Goal: Task Accomplishment & Management: Use online tool/utility

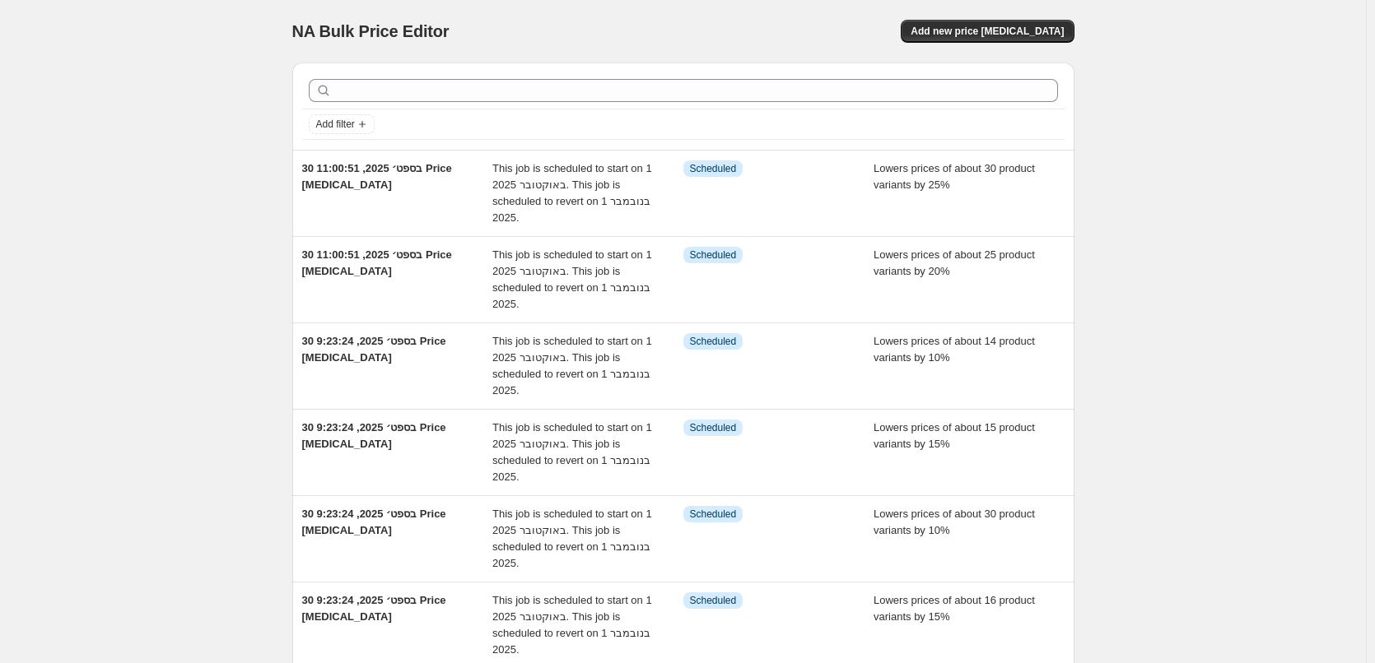
click at [122, 135] on div "NA Bulk Price Editor. This page is ready NA Bulk Price Editor Add new price cha…" at bounding box center [682, 588] width 1365 height 1177
click at [182, 46] on div "NA Bulk Price Editor. This page is ready NA Bulk Price Editor Add new price cha…" at bounding box center [682, 588] width 1365 height 1177
click at [66, 82] on div "NA Bulk Price Editor. This page is ready NA Bulk Price Editor Add new price cha…" at bounding box center [682, 588] width 1365 height 1177
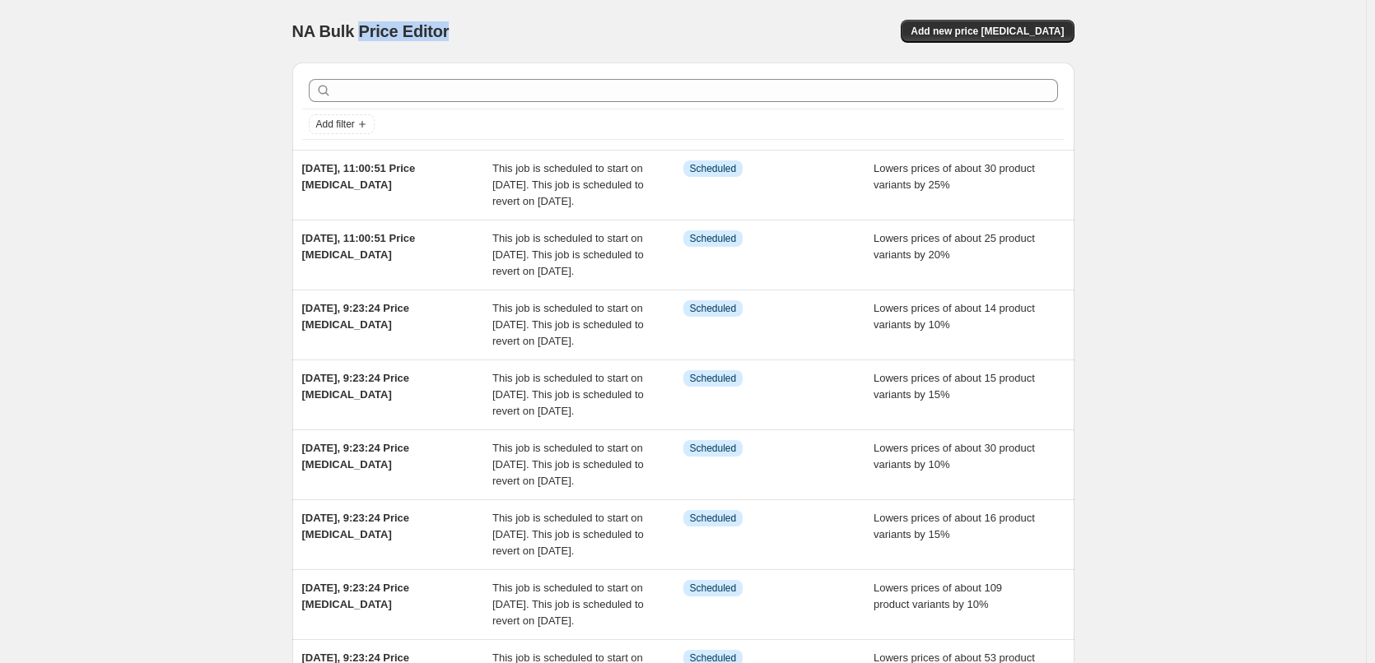
drag, startPoint x: 455, startPoint y: 37, endPoint x: 361, endPoint y: 33, distance: 93.9
click at [361, 33] on div "NA Bulk Price Editor" at bounding box center [480, 31] width 376 height 23
click at [212, 251] on div "NA Bulk Price Editor. This page is ready NA Bulk Price Editor Add new price [ME…" at bounding box center [682, 506] width 1365 height 1012
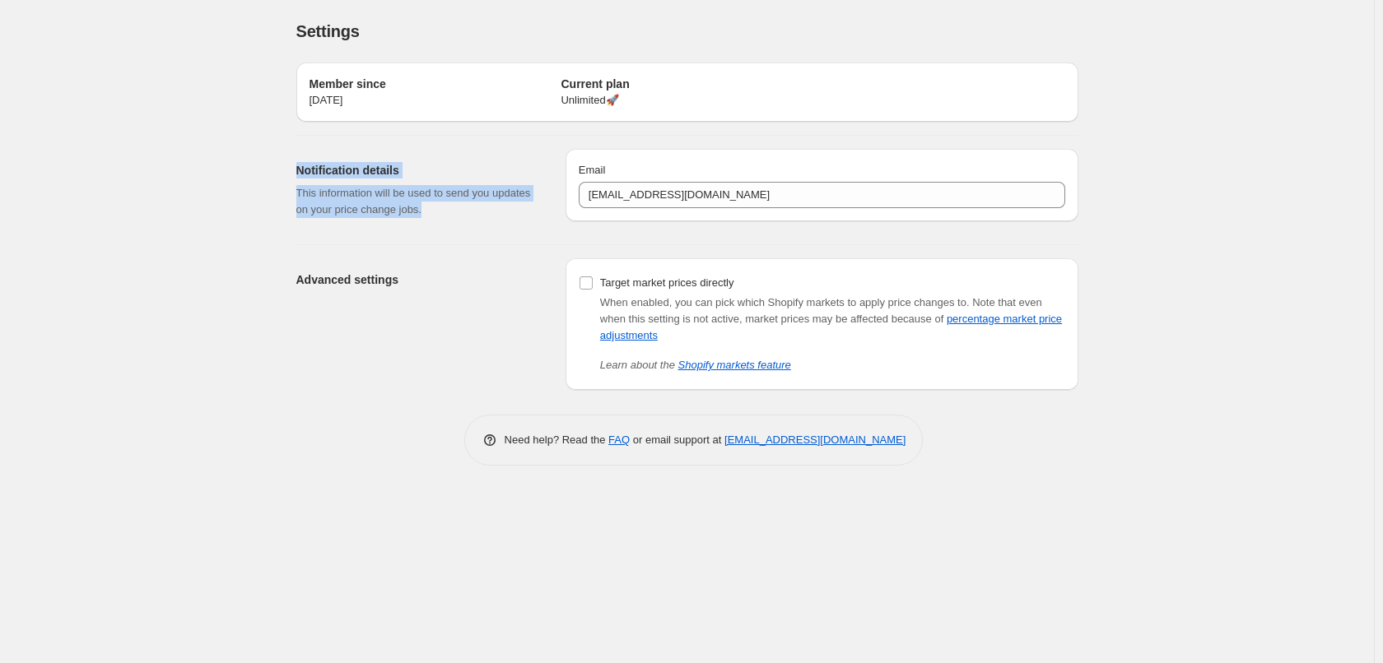
drag, startPoint x: 316, startPoint y: 168, endPoint x: 471, endPoint y: 204, distance: 158.9
click at [471, 204] on div "Notification details This information will be used to send you updates on your …" at bounding box center [680, 183] width 795 height 95
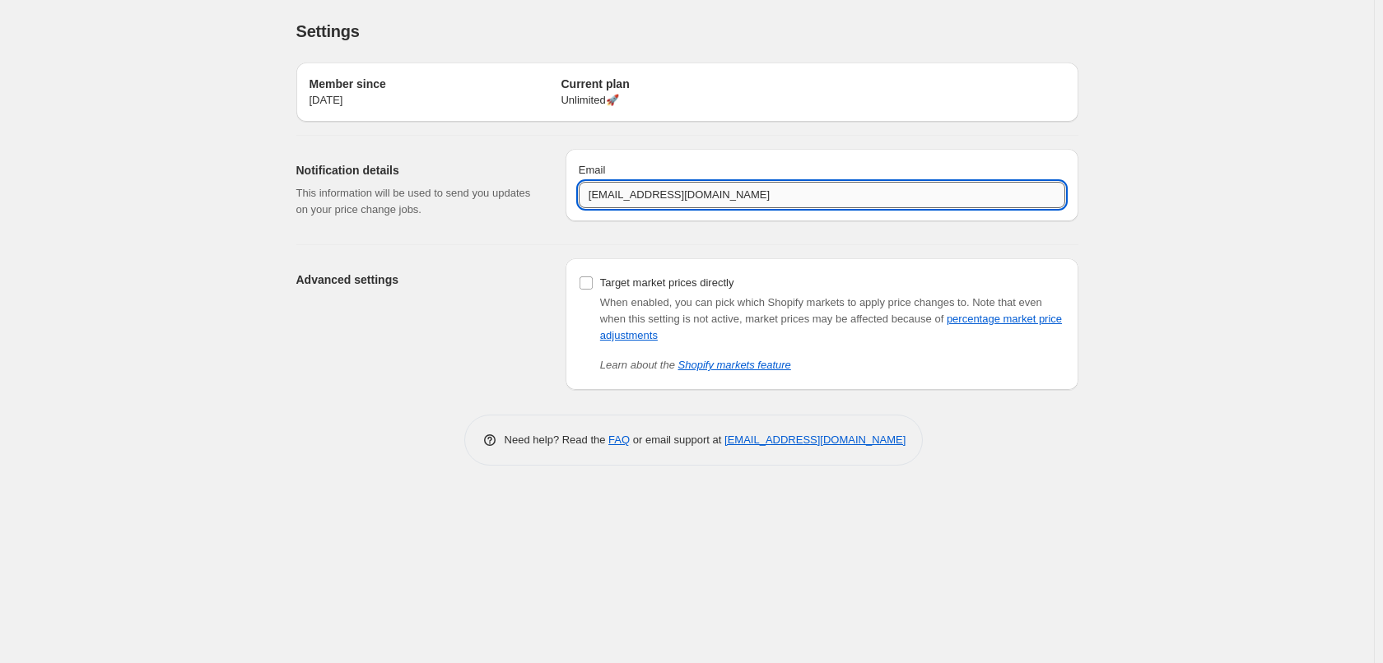
click at [815, 192] on input "[EMAIL_ADDRESS][DOMAIN_NAME]" at bounding box center [822, 195] width 486 height 26
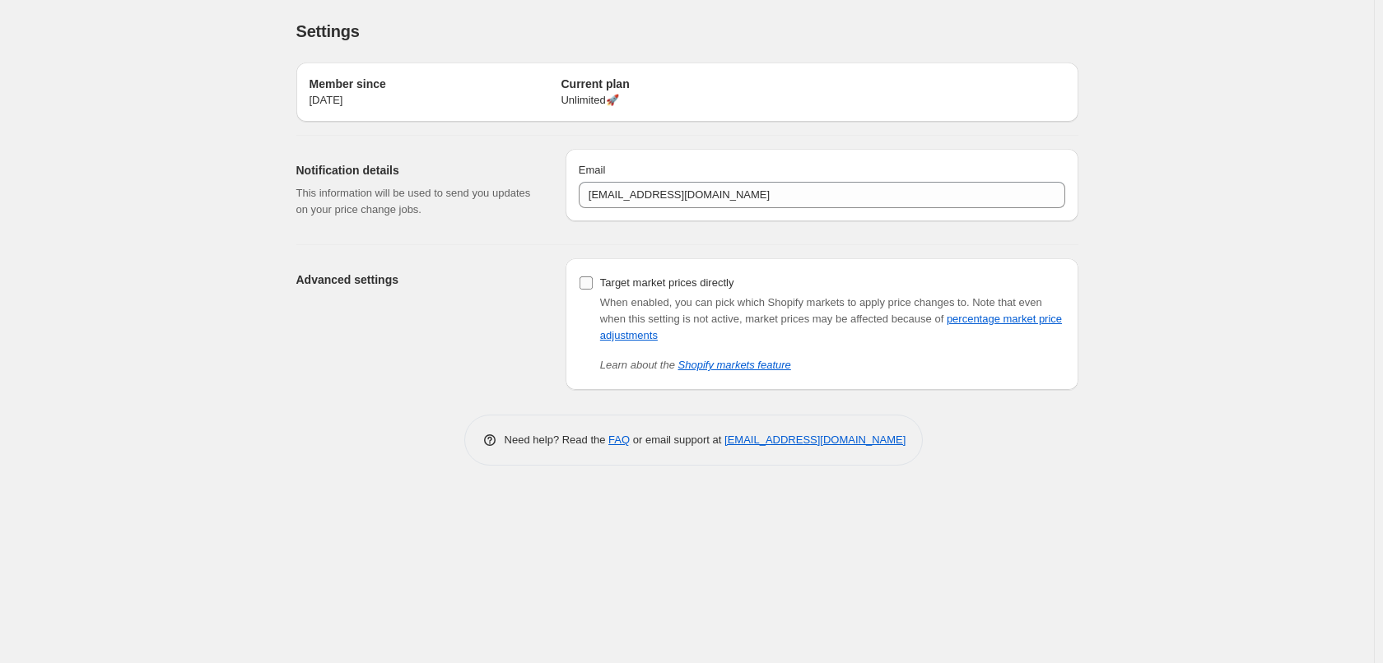
drag, startPoint x: 286, startPoint y: 363, endPoint x: 599, endPoint y: 288, distance: 321.6
click at [291, 360] on div "Advanced settings Target market prices directly When enabled, you can pick whic…" at bounding box center [680, 317] width 795 height 145
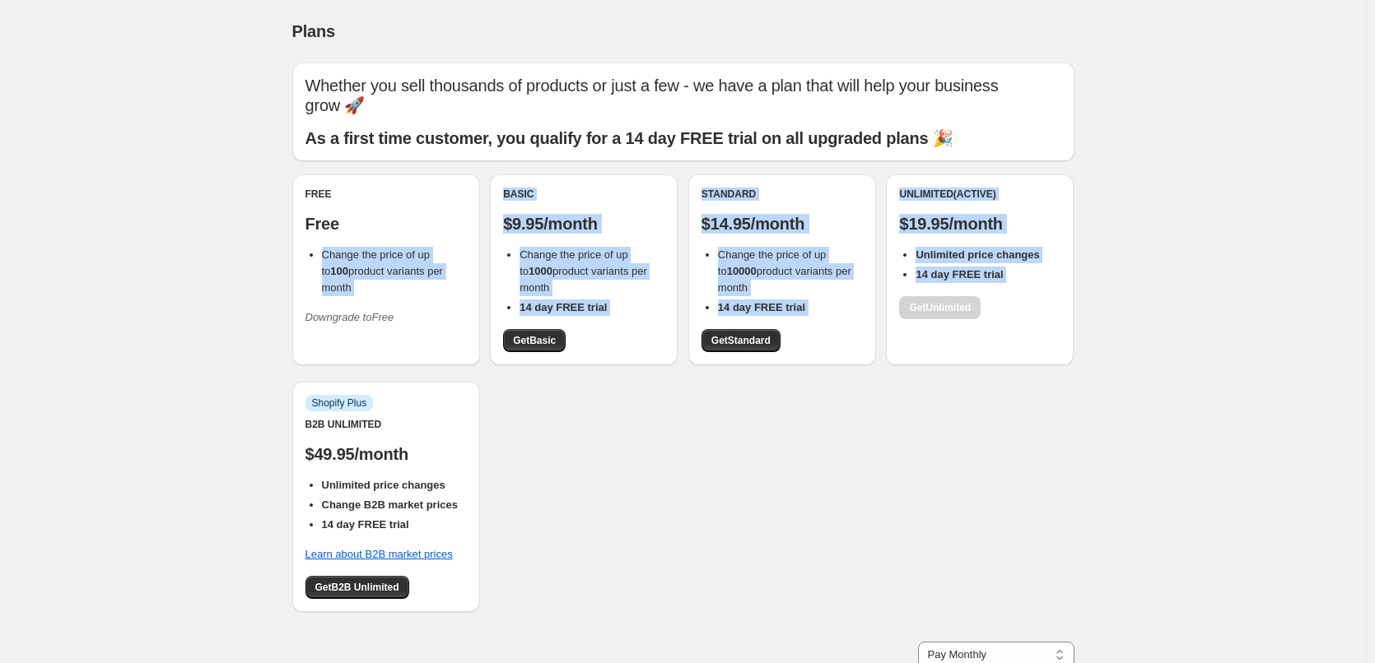
drag, startPoint x: 358, startPoint y: 249, endPoint x: 1054, endPoint y: 326, distance: 699.7
click at [1053, 325] on div "Free Free Change the price of up to 100 product variants per month Downgrade to…" at bounding box center [683, 401] width 782 height 454
click at [1053, 343] on div "Unlimited (Active) $19.95/month Unlimited price changes 14 day FREE trial Get U…" at bounding box center [980, 269] width 188 height 191
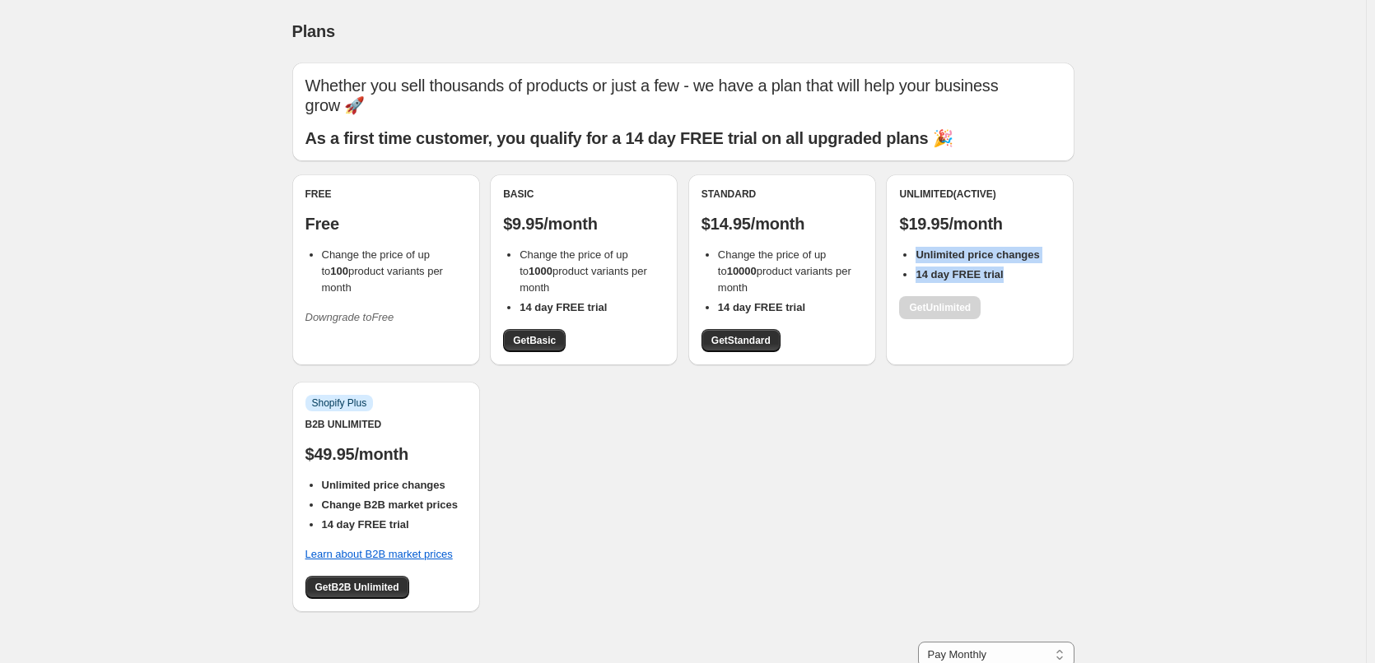
drag, startPoint x: 909, startPoint y: 246, endPoint x: 1046, endPoint y: 277, distance: 140.8
click at [1046, 277] on div "Unlimited (Active) $19.95/month Unlimited price changes 14 day FREE trial Get U…" at bounding box center [979, 254] width 161 height 132
click at [1113, 269] on div "Plans. This page is ready Plans Whether you sell thousands of products or just …" at bounding box center [682, 430] width 1365 height 861
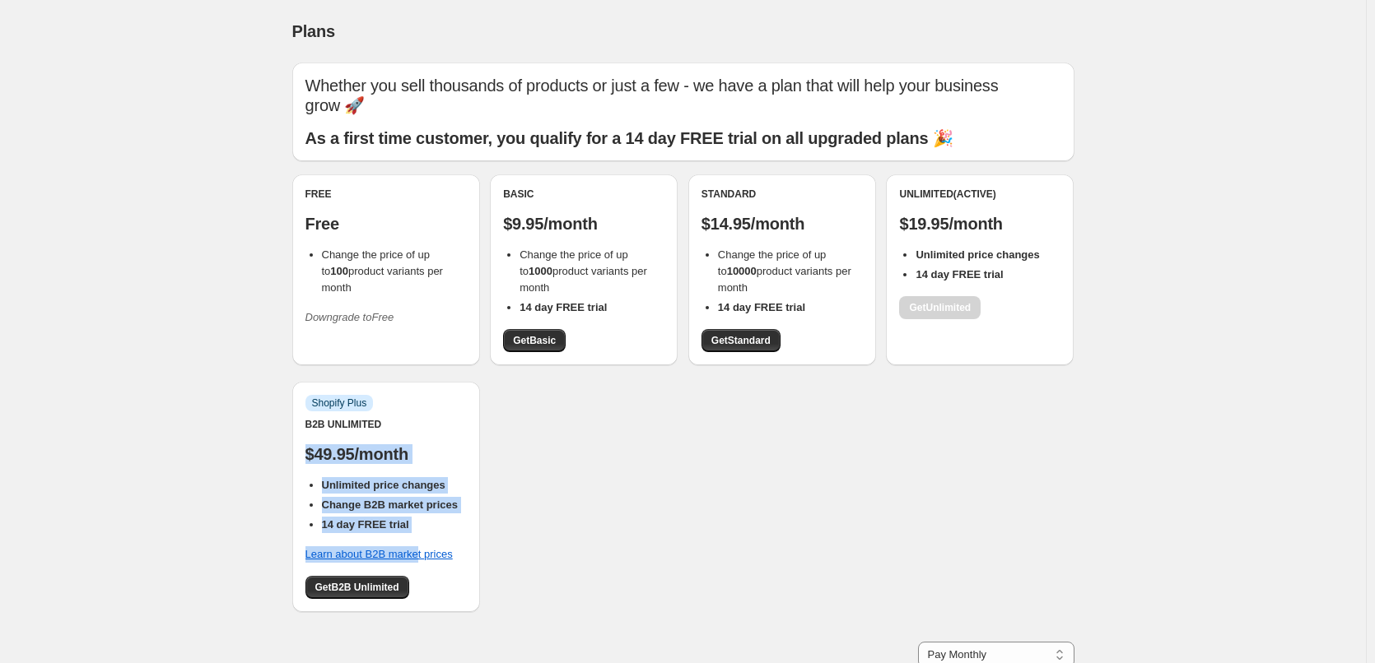
drag, startPoint x: 419, startPoint y: 535, endPoint x: 314, endPoint y: 459, distance: 129.7
click at [314, 459] on div "Info Shopify Plus B2B Unlimited $49.95/month Unlimited price changes Change B2B…" at bounding box center [385, 497] width 161 height 204
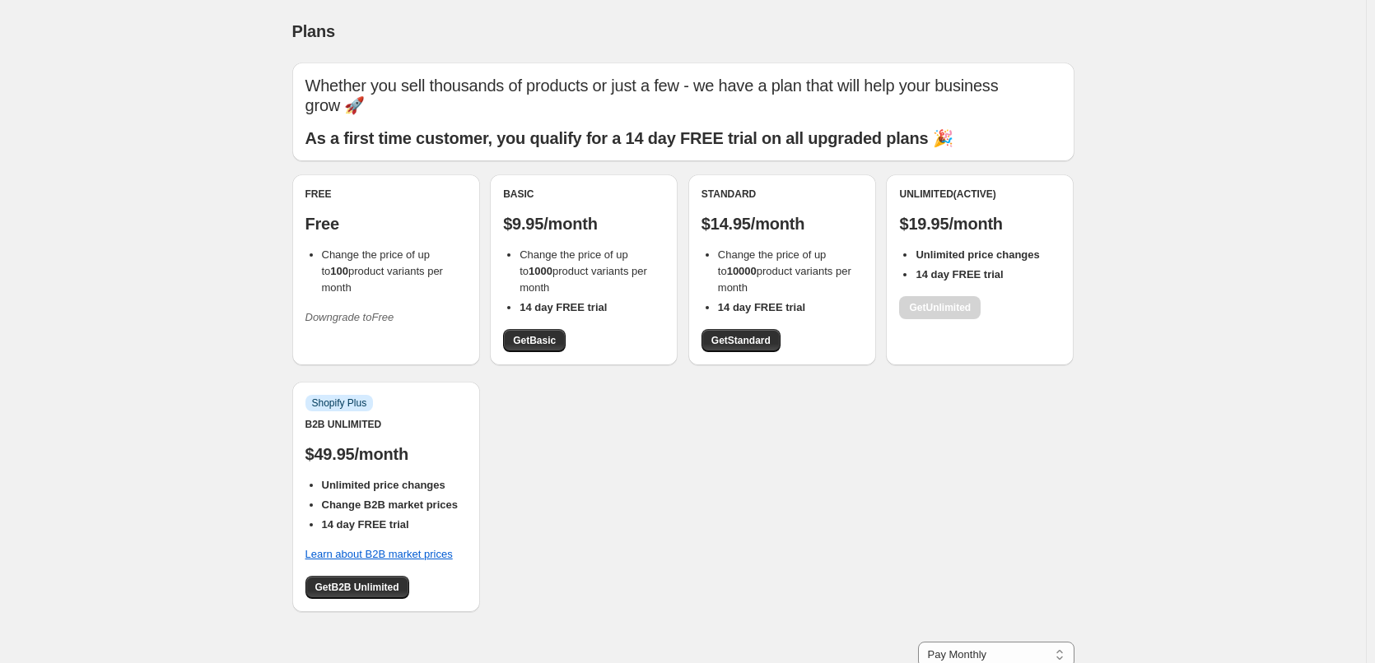
click at [639, 512] on div "Free Free Change the price of up to 100 product variants per month Downgrade to…" at bounding box center [683, 401] width 782 height 454
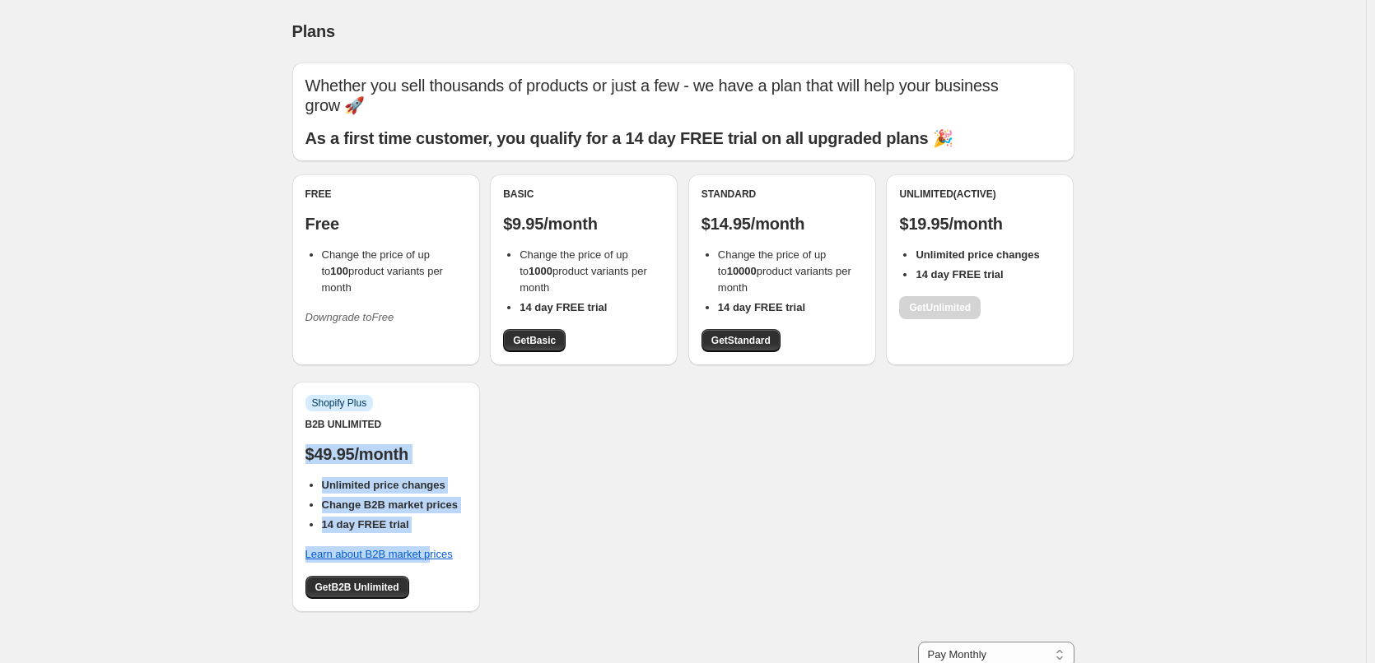
drag, startPoint x: 430, startPoint y: 537, endPoint x: 308, endPoint y: 446, distance: 152.4
click at [308, 446] on div "Info Shopify Plus B2B Unlimited $49.95/month Unlimited price changes Change B2B…" at bounding box center [386, 497] width 188 height 230
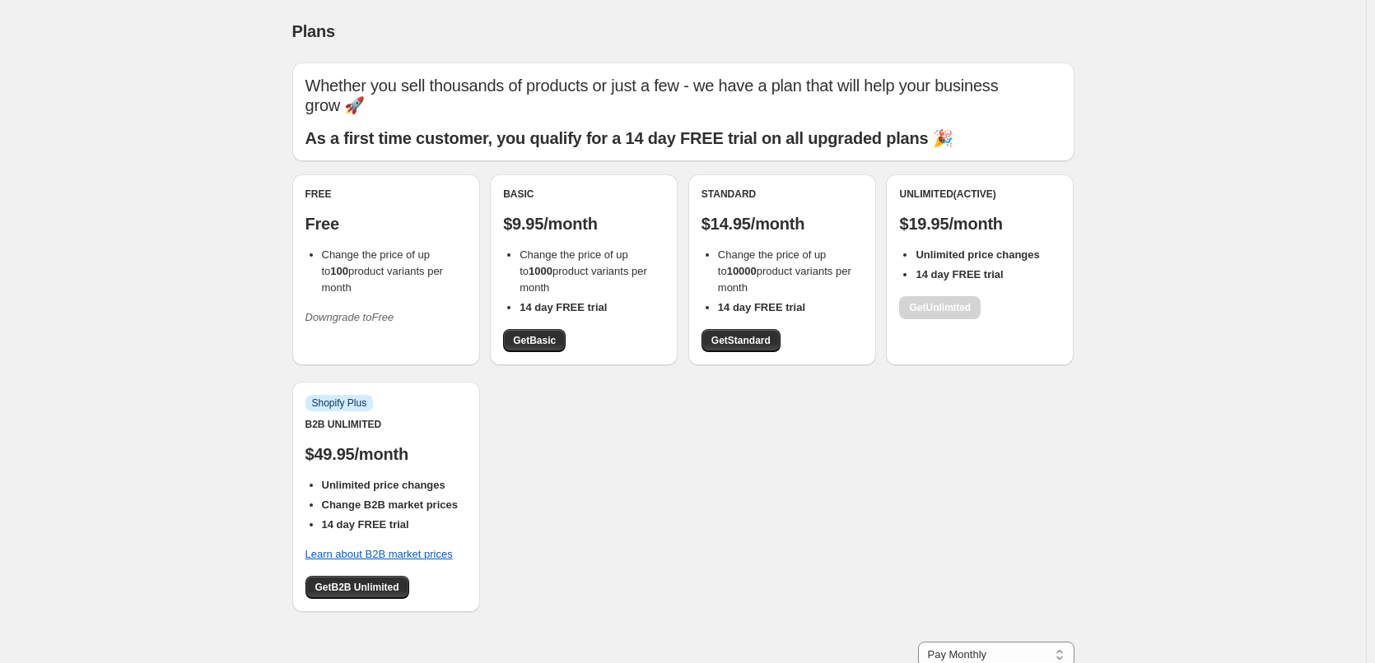
click at [620, 553] on div "Free Free Change the price of up to 100 product variants per month Downgrade to…" at bounding box center [683, 401] width 782 height 454
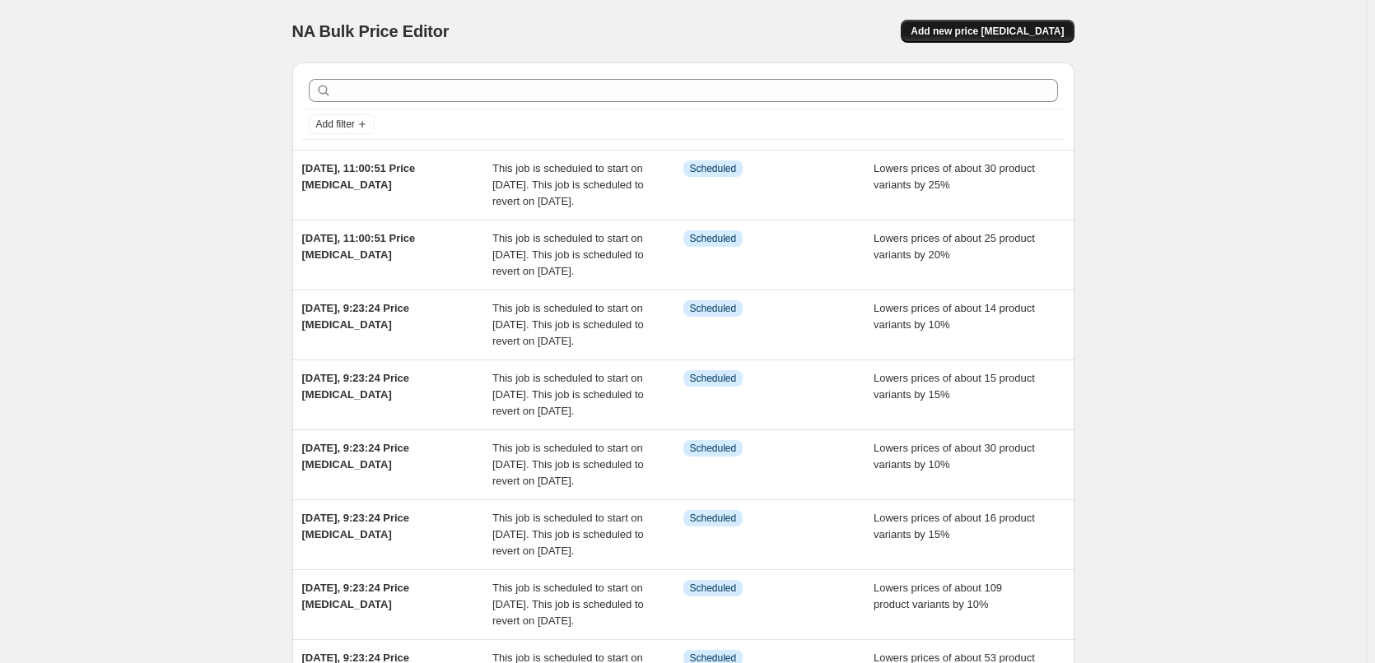
click at [992, 35] on span "Add new price [MEDICAL_DATA]" at bounding box center [986, 31] width 153 height 13
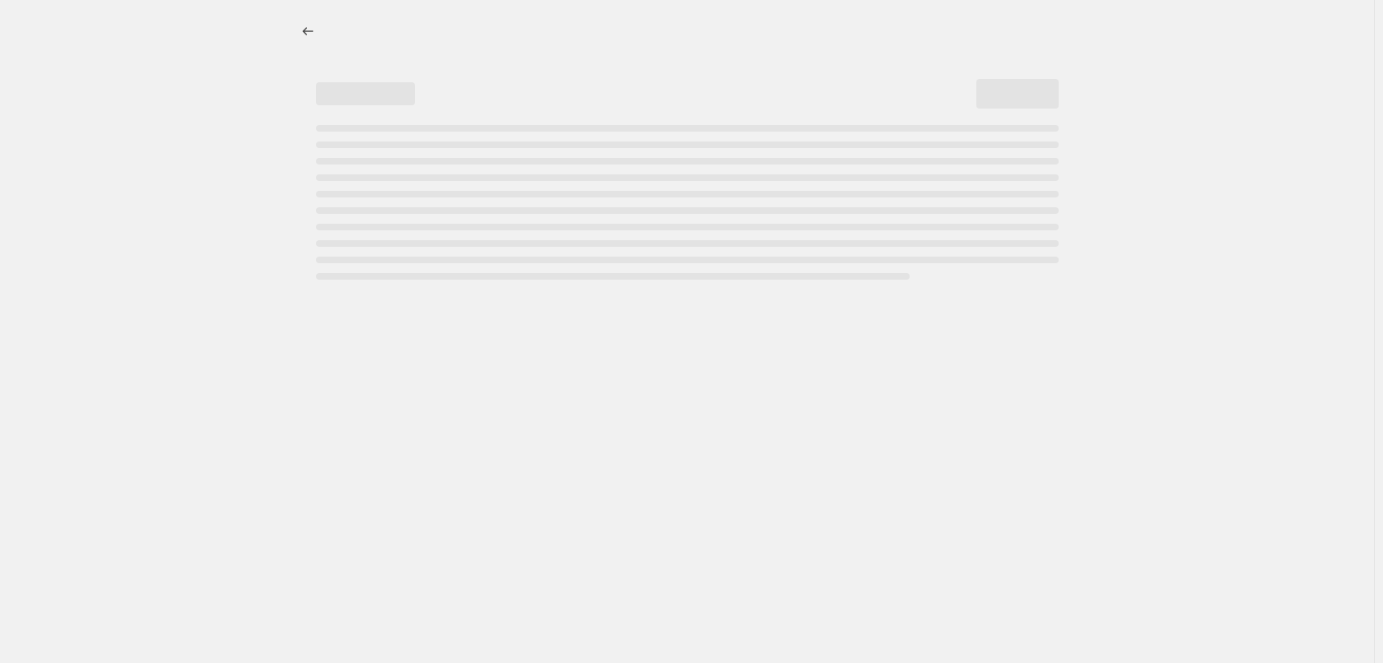
select select "percentage"
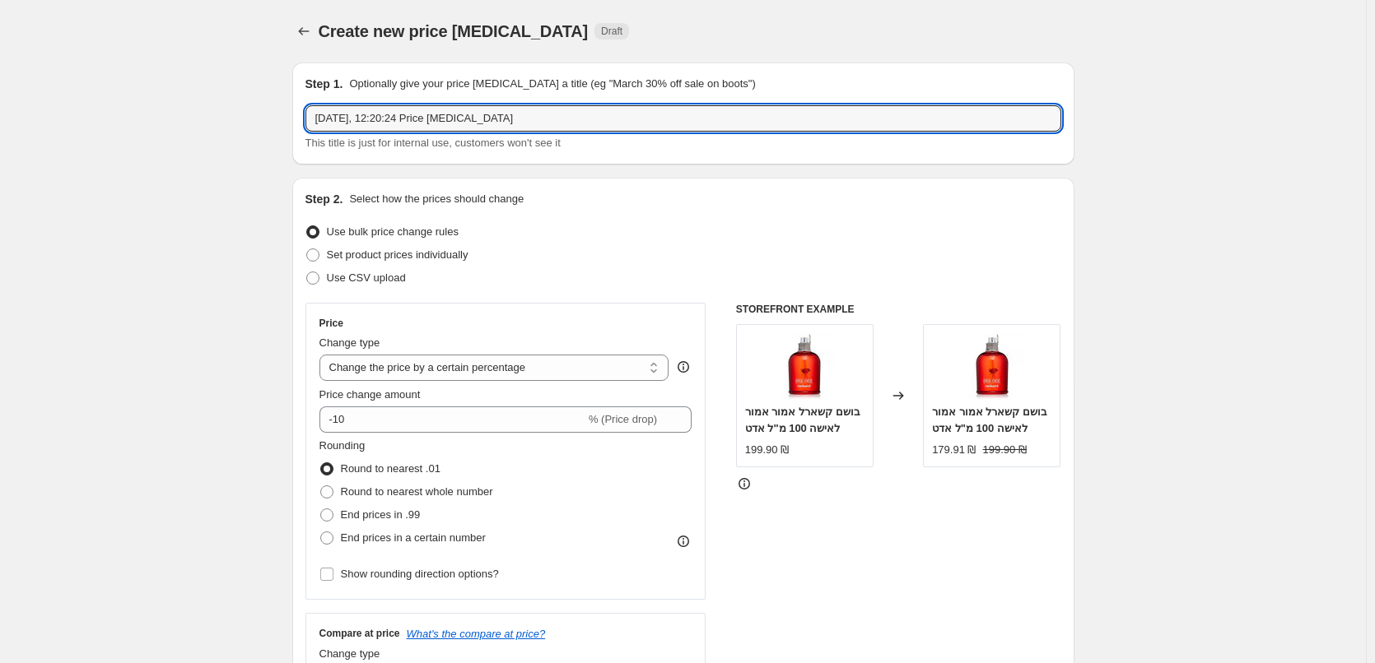
drag, startPoint x: 547, startPoint y: 128, endPoint x: 173, endPoint y: 99, distance: 374.8
drag, startPoint x: 244, startPoint y: 133, endPoint x: 299, endPoint y: 212, distance: 96.4
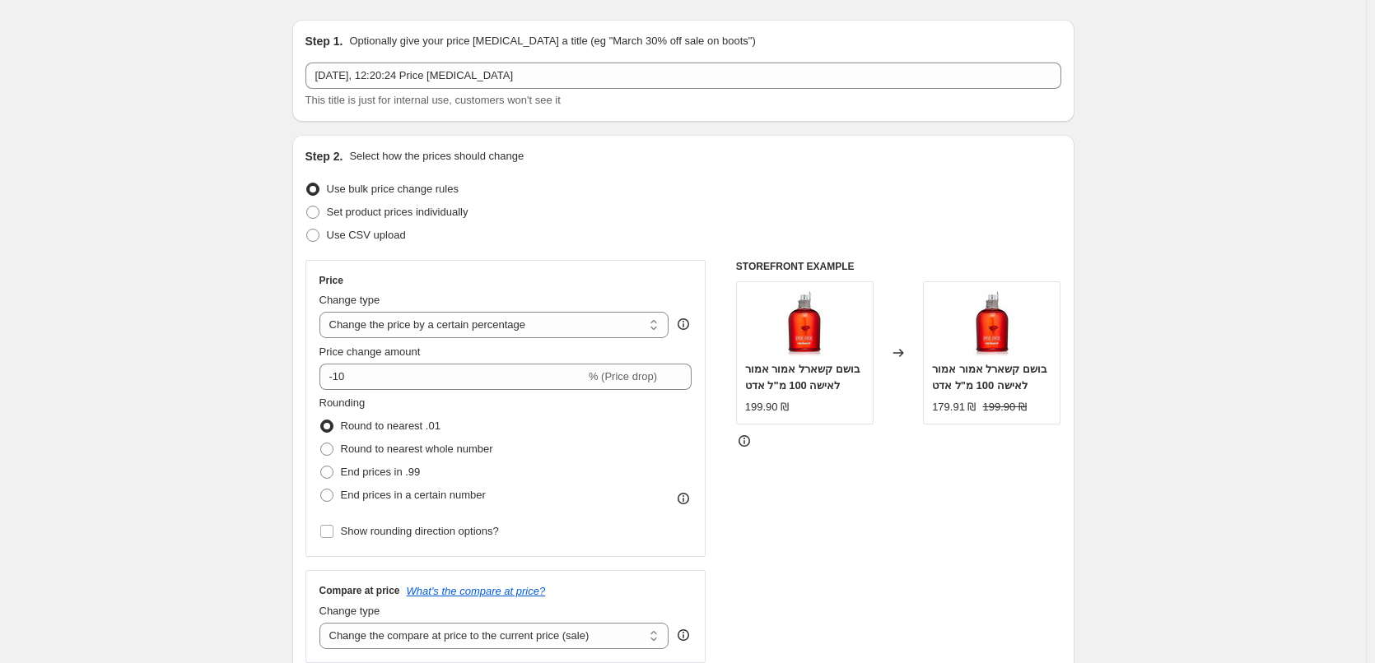
scroll to position [82, 0]
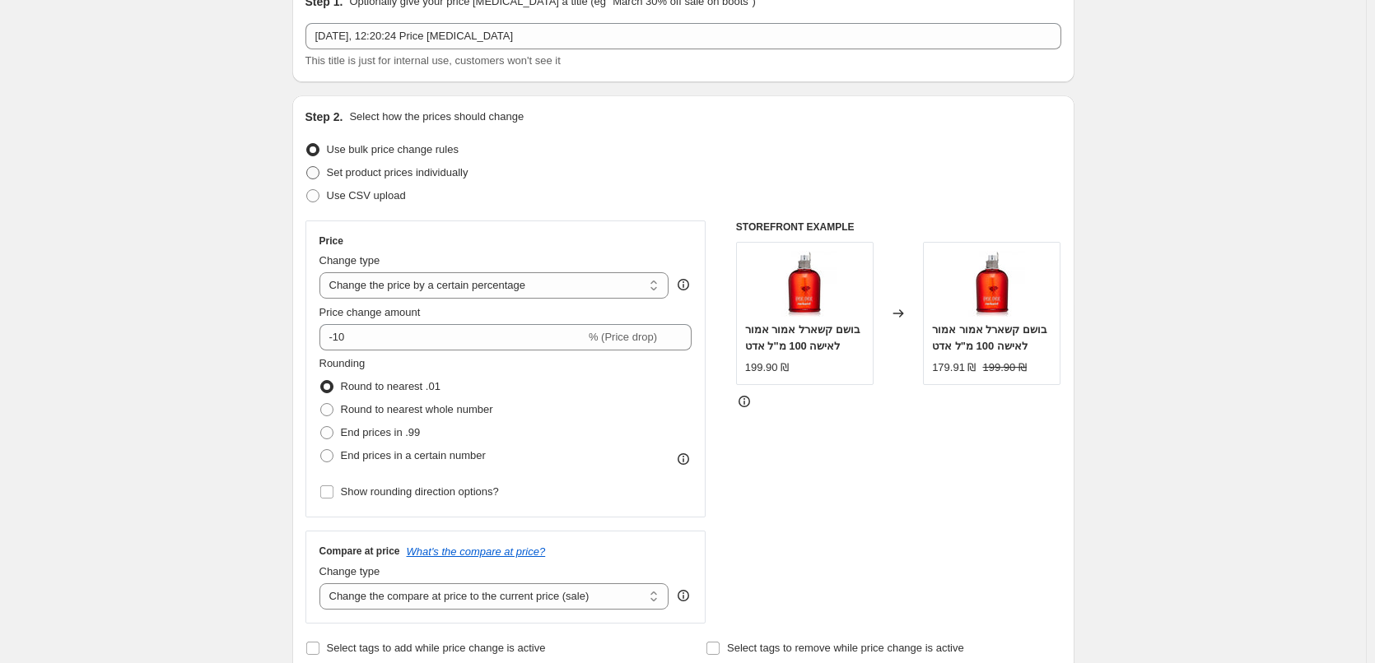
click at [456, 181] on label "Set product prices individually" at bounding box center [386, 172] width 163 height 23
click at [307, 167] on input "Set product prices individually" at bounding box center [306, 166] width 1 height 1
radio input "true"
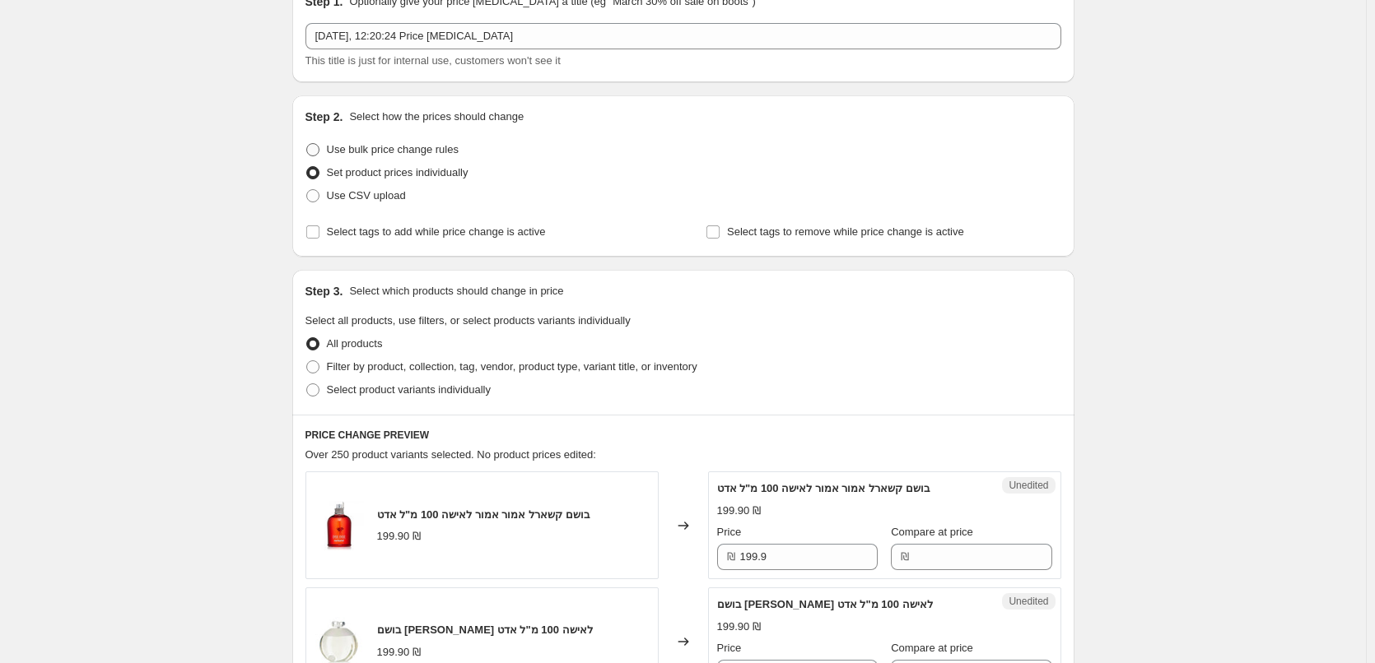
click at [448, 151] on span "Use bulk price change rules" at bounding box center [393, 149] width 132 height 12
click at [307, 144] on input "Use bulk price change rules" at bounding box center [306, 143] width 1 height 1
radio input "true"
select select "percentage"
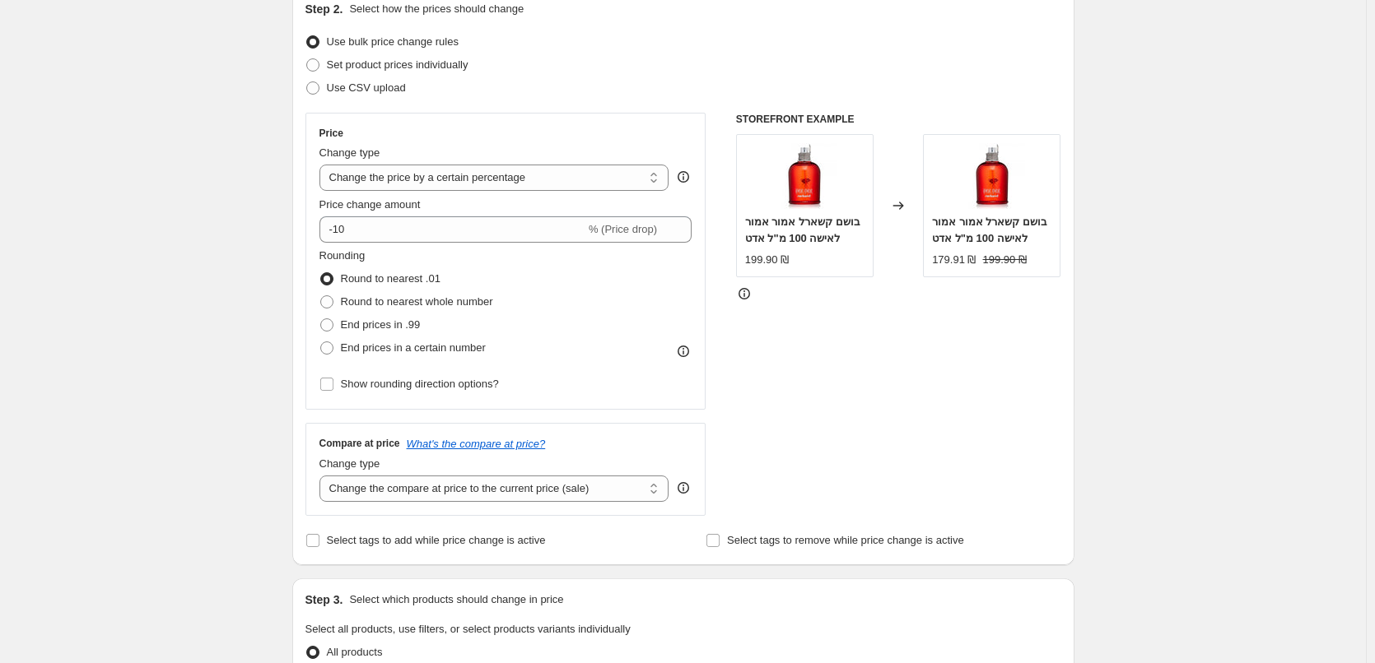
scroll to position [165, 0]
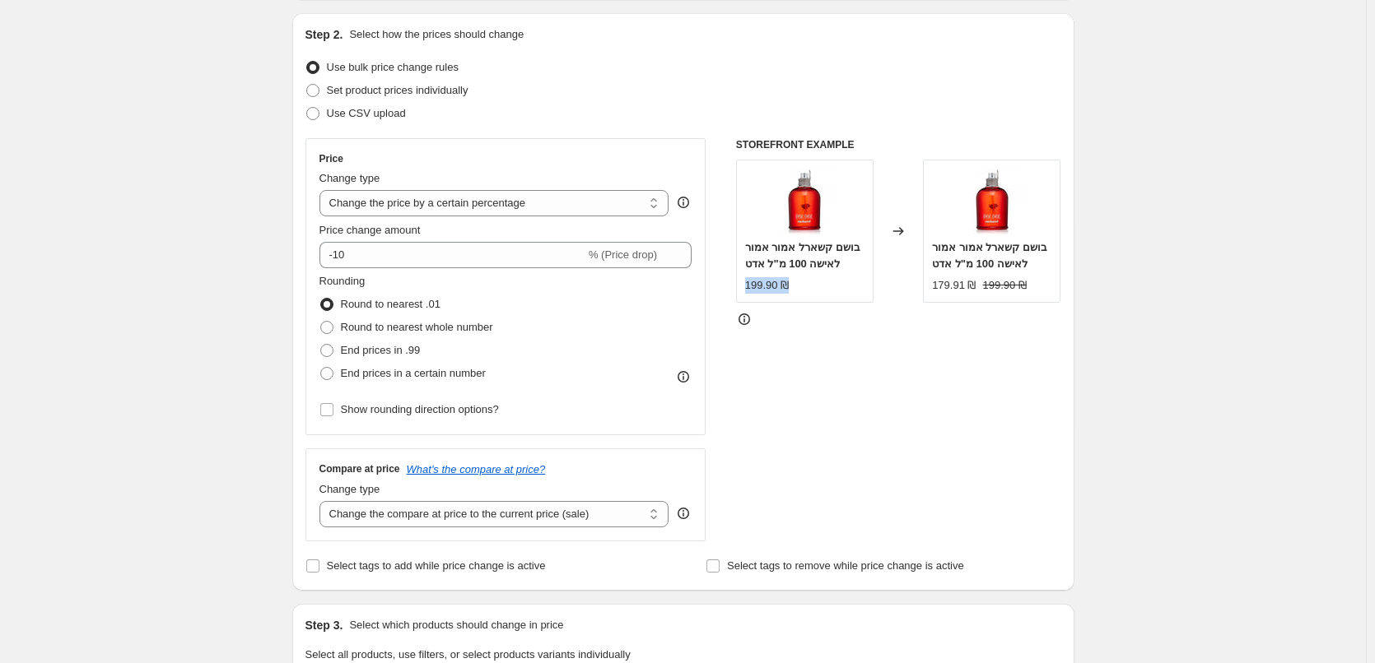
drag, startPoint x: 788, startPoint y: 301, endPoint x: 746, endPoint y: 300, distance: 42.0
click at [746, 300] on div "בושם קשארל אמור אמור לאישה 100 מ"ל אדט 199.90 ₪" at bounding box center [804, 231] width 137 height 143
drag, startPoint x: 972, startPoint y: 302, endPoint x: 937, endPoint y: 300, distance: 35.5
click at [937, 294] on div "179.91 ₪" at bounding box center [954, 285] width 44 height 16
click at [986, 294] on strike "199.90 ₪" at bounding box center [1005, 285] width 44 height 16
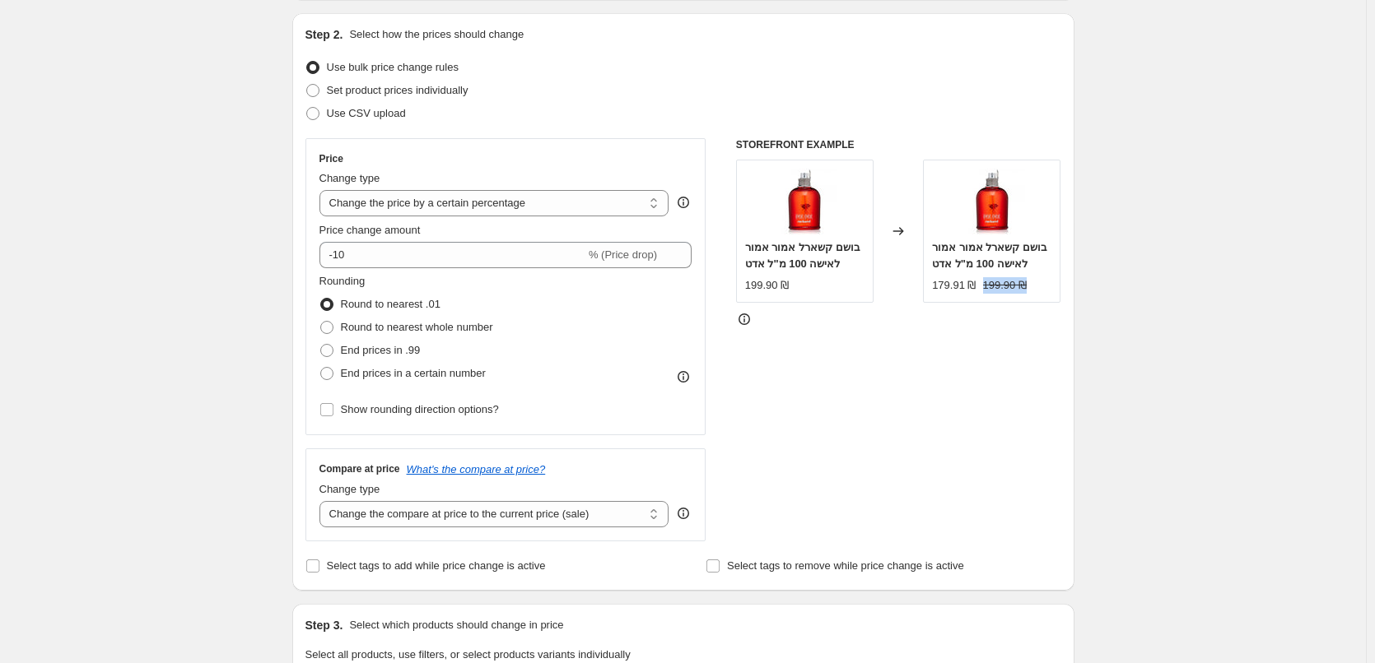
drag, startPoint x: 982, startPoint y: 299, endPoint x: 1022, endPoint y: 299, distance: 40.3
click at [1022, 294] on div "179.91 ₪ 199.90 ₪" at bounding box center [991, 285] width 119 height 16
click at [1069, 224] on div "Step 2. Select how the prices should change Use bulk price change rules Set pro…" at bounding box center [683, 302] width 782 height 578
click at [561, 209] on select "Change the price to a certain amount Change the price by a certain amount Chang…" at bounding box center [494, 203] width 350 height 26
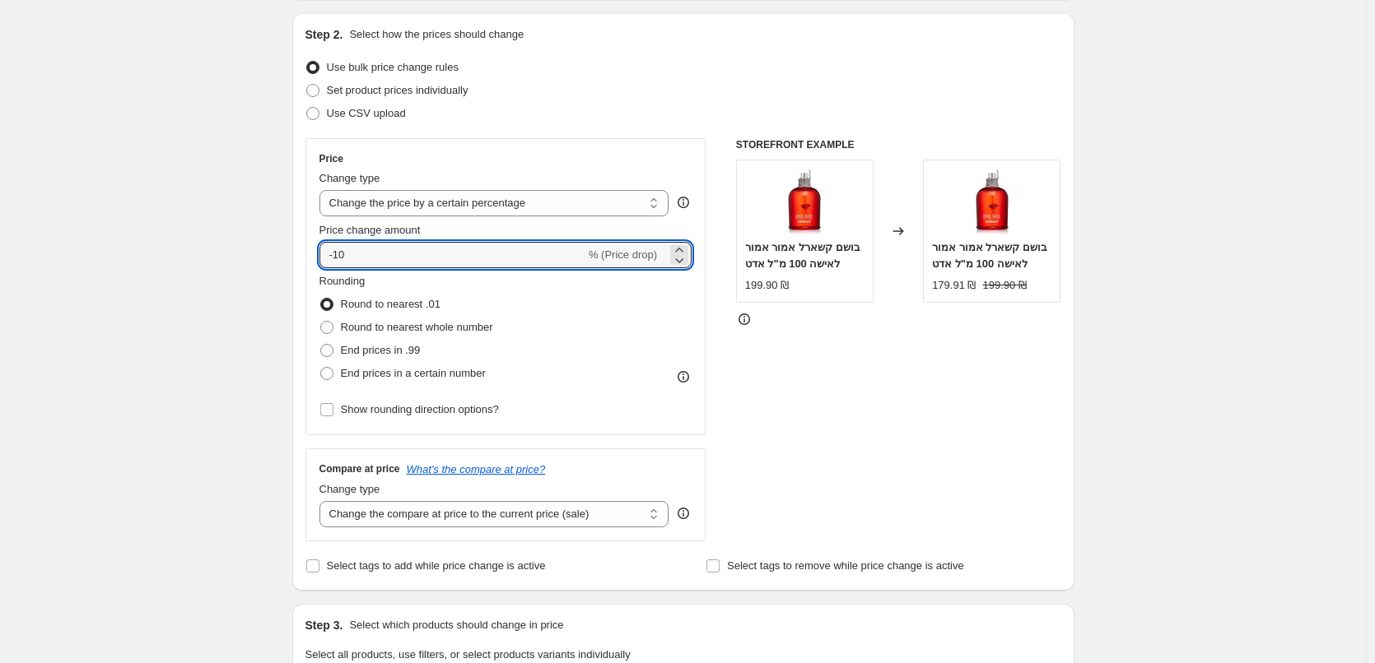
drag, startPoint x: 361, startPoint y: 262, endPoint x: 318, endPoint y: 249, distance: 44.8
click at [319, 249] on div "Price Change type Change the price to a certain amount Change the price by a ce…" at bounding box center [505, 286] width 401 height 297
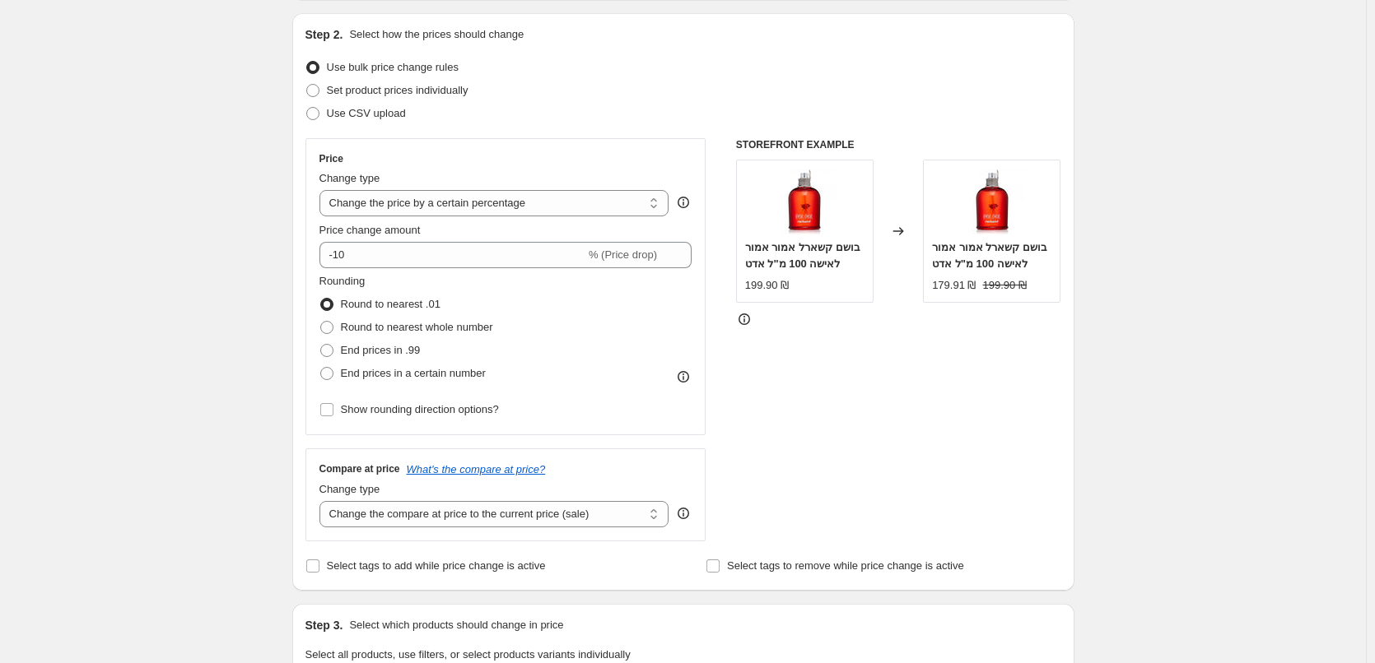
click at [241, 266] on div "Create new price [MEDICAL_DATA]. This page is ready Create new price [MEDICAL_D…" at bounding box center [682, 660] width 1365 height 1650
click at [962, 294] on div "179.91 ₪" at bounding box center [954, 285] width 44 height 16
click at [373, 330] on span "Round to nearest whole number" at bounding box center [417, 327] width 152 height 12
click at [321, 322] on input "Round to nearest whole number" at bounding box center [320, 321] width 1 height 1
radio input "true"
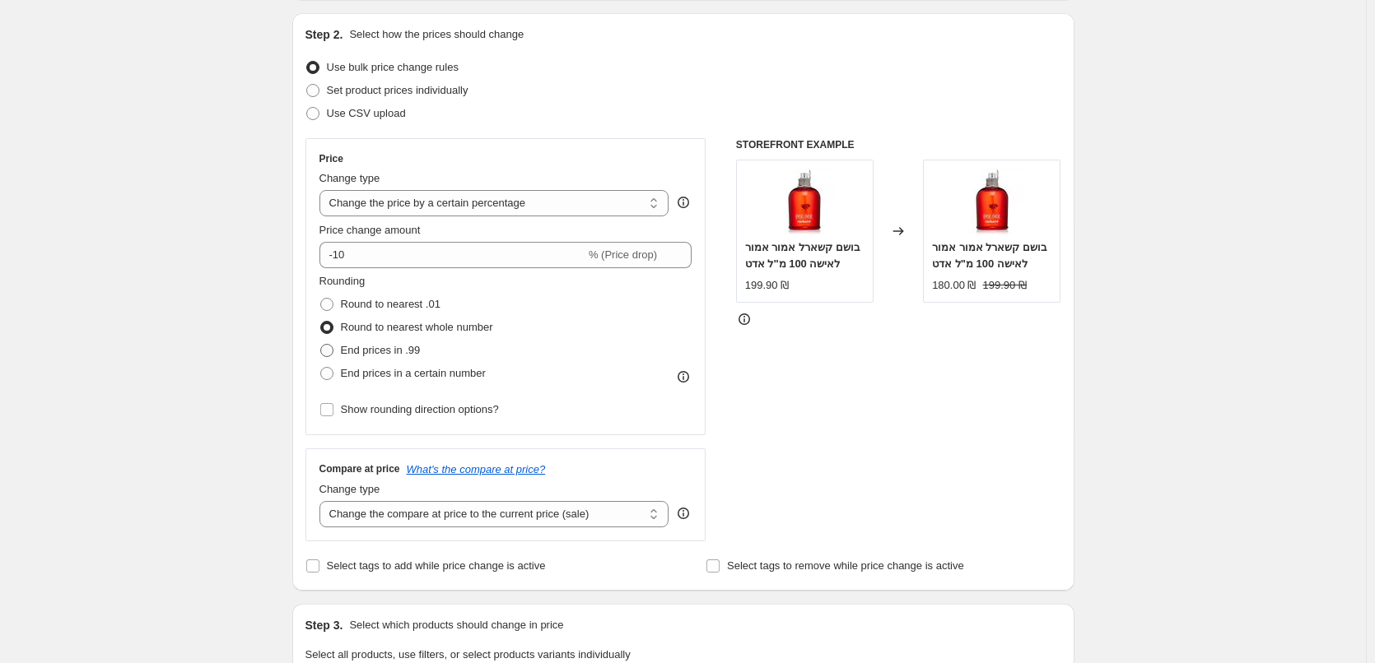
click at [346, 349] on span "End prices in .99" at bounding box center [381, 350] width 80 height 12
click at [321, 345] on input "End prices in .99" at bounding box center [320, 344] width 1 height 1
radio input "true"
click at [396, 367] on span "End prices in a certain number" at bounding box center [413, 373] width 145 height 12
click at [321, 367] on input "End prices in a certain number" at bounding box center [320, 367] width 1 height 1
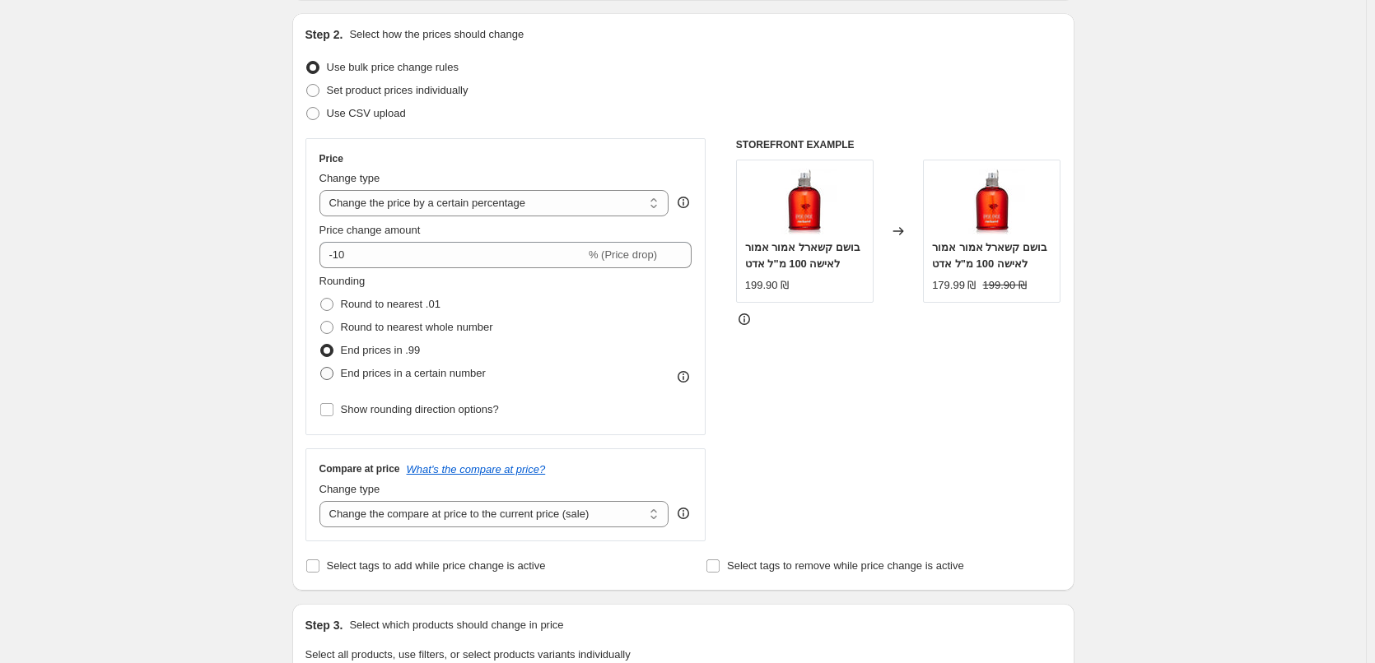
radio input "true"
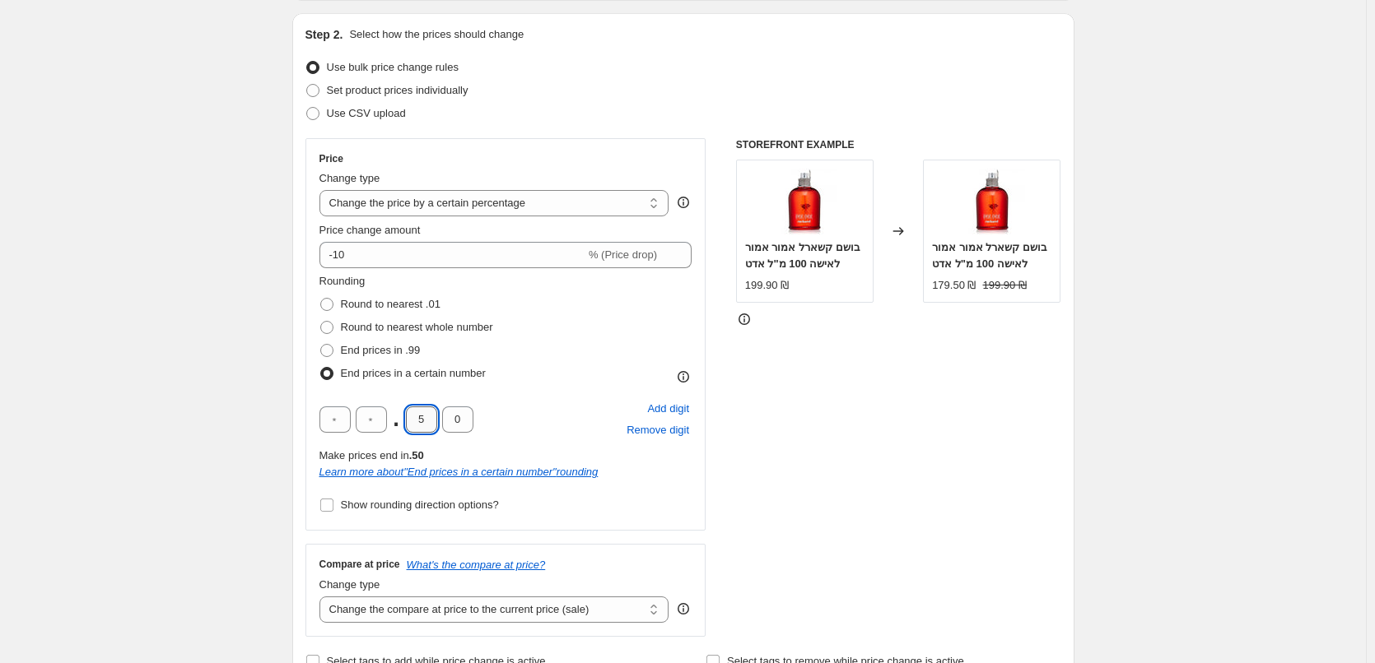
click at [431, 412] on input "5" at bounding box center [421, 420] width 31 height 26
click at [429, 412] on input "5" at bounding box center [421, 420] width 31 height 26
drag, startPoint x: 429, startPoint y: 416, endPoint x: 420, endPoint y: 416, distance: 9.1
click at [420, 416] on input "5" at bounding box center [421, 420] width 31 height 26
type input "7"
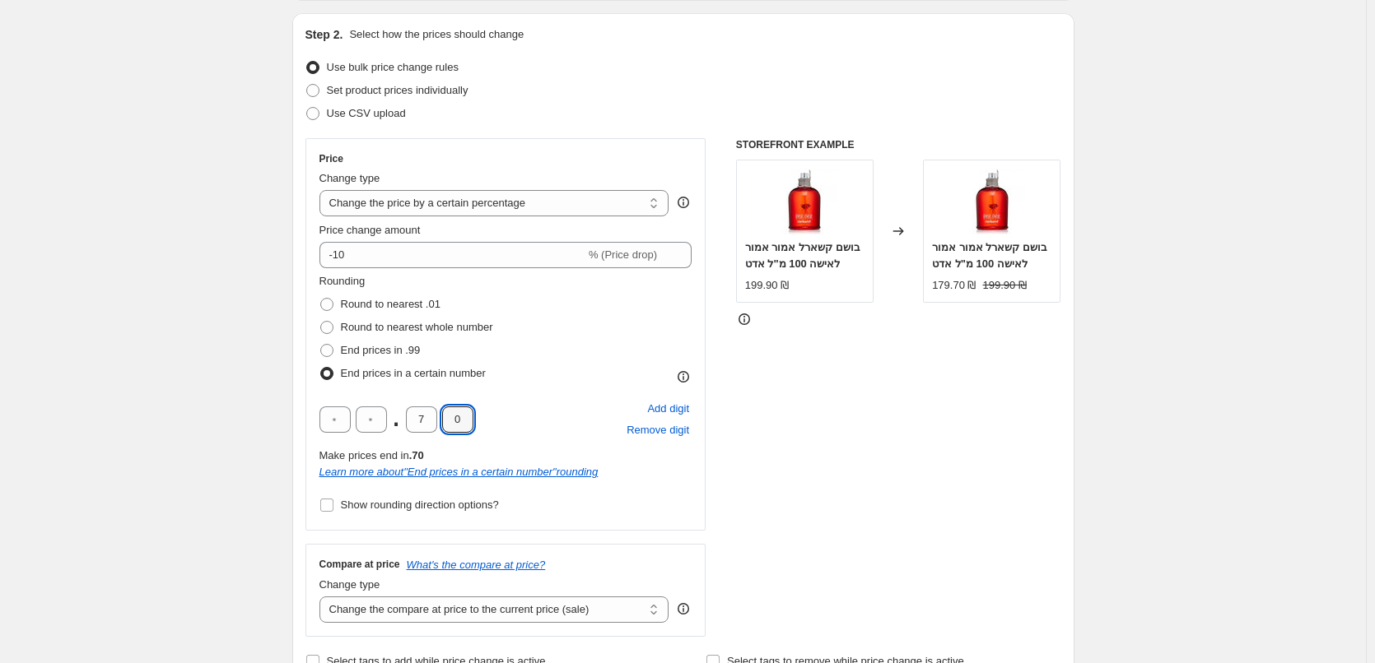
click at [915, 454] on div "STOREFRONT EXAMPLE בושם קשארל אמור אמור לאישה 100 מ"ל אדט 199.90 ₪ Changed to ב…" at bounding box center [898, 387] width 325 height 499
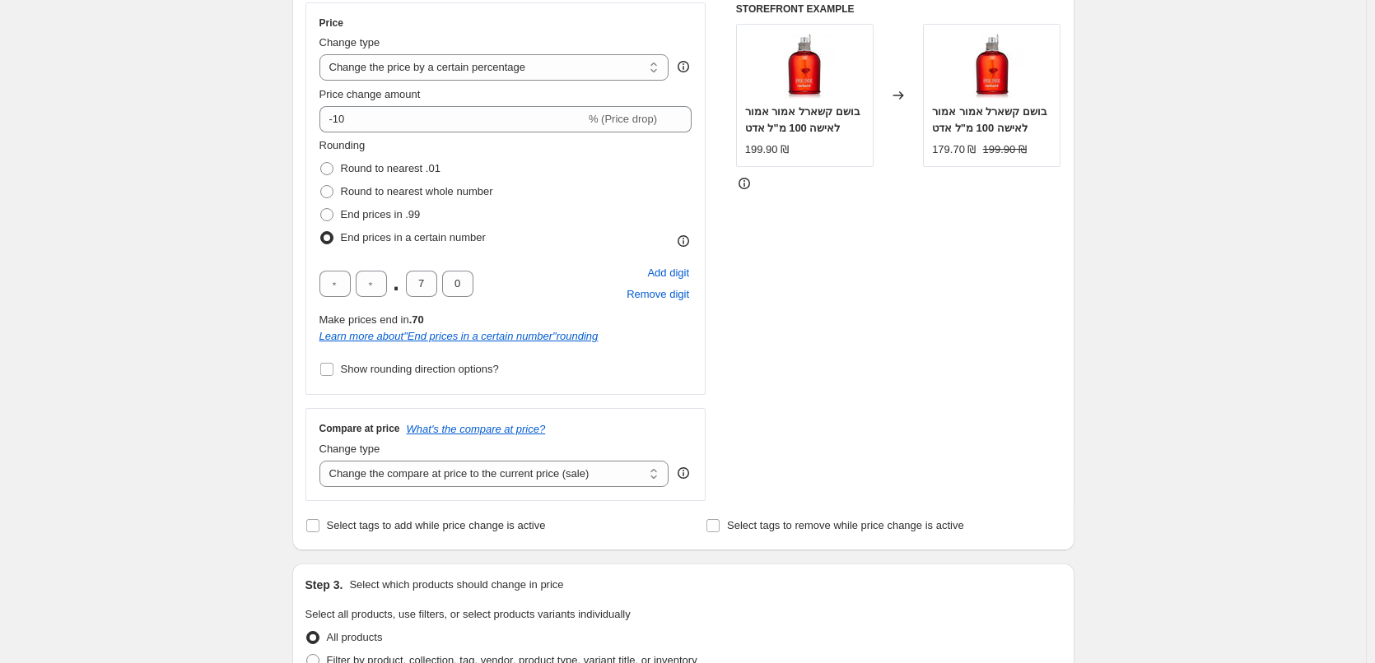
scroll to position [329, 0]
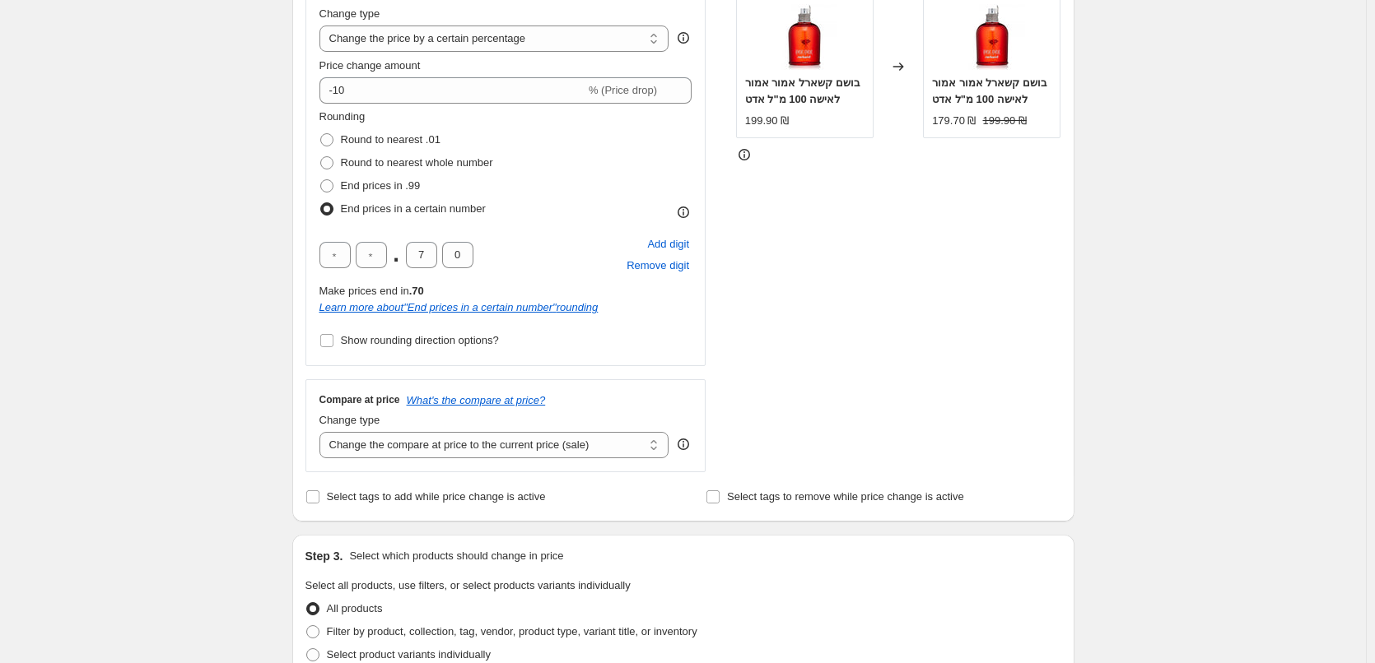
click at [447, 355] on div "Price Change type Change the price to a certain amount Change the price by a ce…" at bounding box center [505, 170] width 401 height 393
click at [446, 348] on span "Show rounding direction options?" at bounding box center [420, 341] width 158 height 16
click at [333, 347] on input "Show rounding direction options?" at bounding box center [326, 340] width 13 height 13
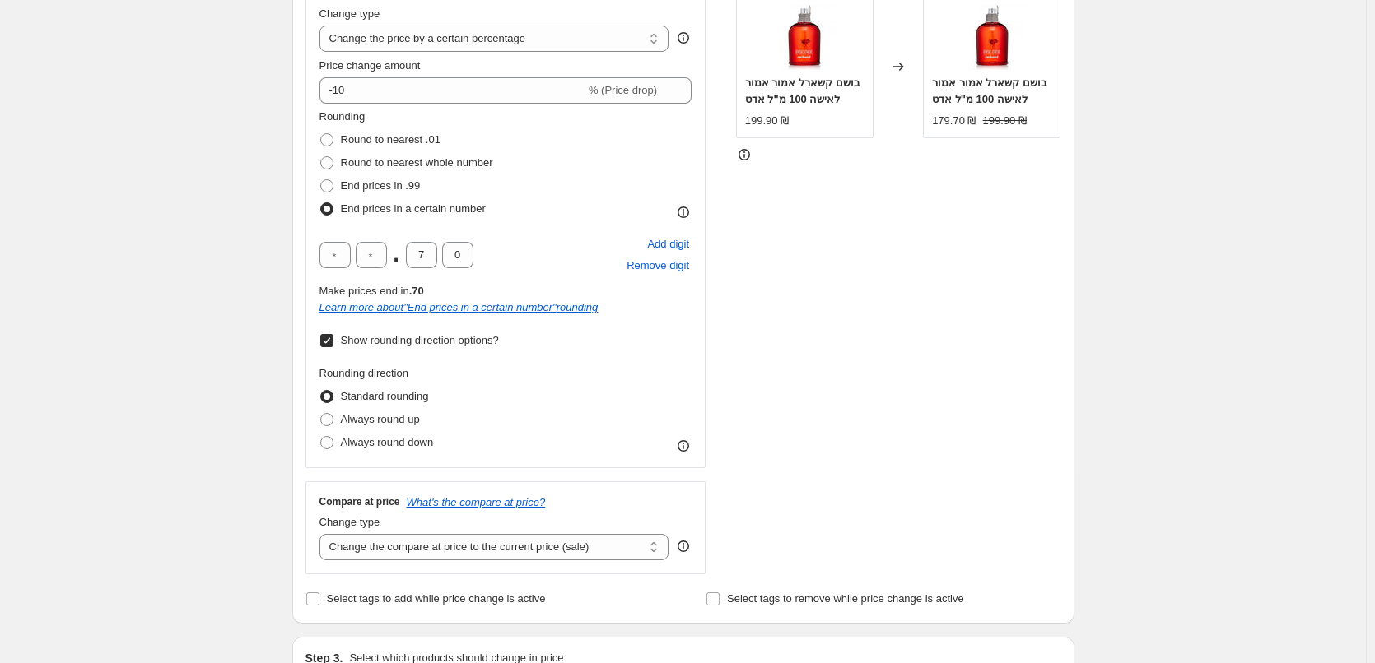
click at [447, 348] on span "Show rounding direction options?" at bounding box center [420, 341] width 158 height 16
click at [333, 347] on input "Show rounding direction options?" at bounding box center [326, 340] width 13 height 13
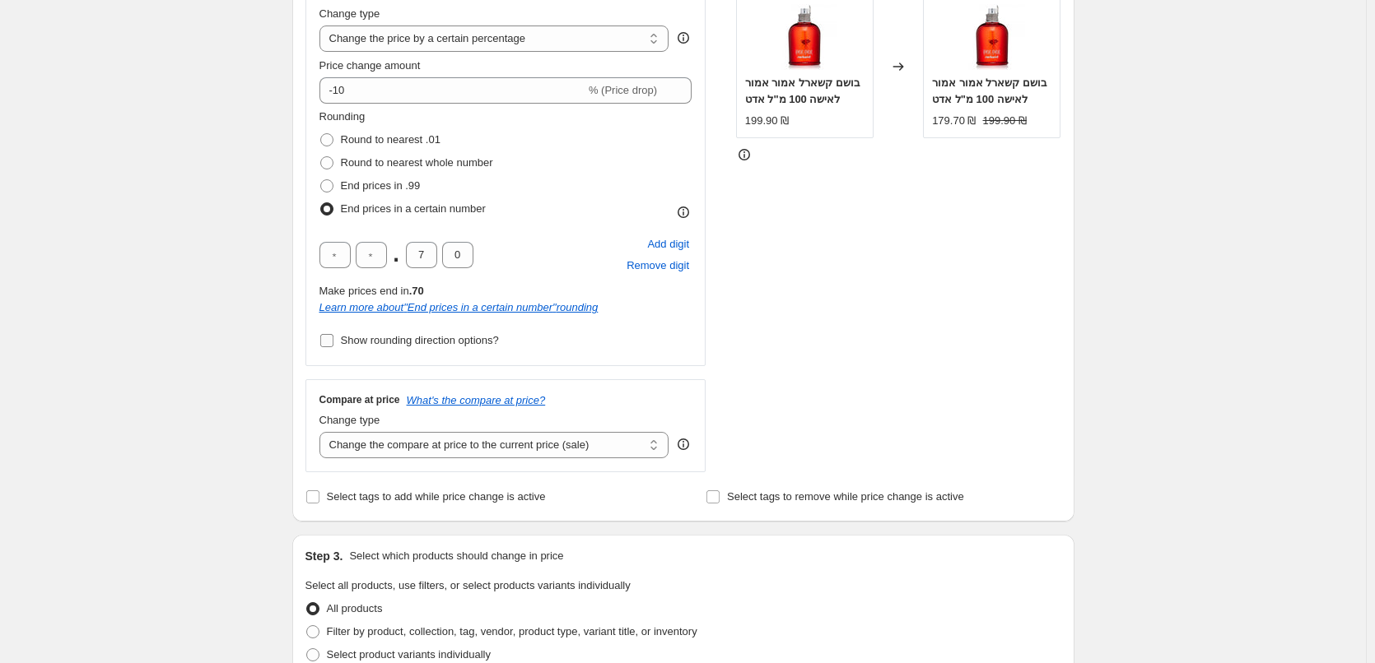
click at [440, 336] on span "Show rounding direction options?" at bounding box center [420, 340] width 158 height 12
click at [333, 336] on input "Show rounding direction options?" at bounding box center [326, 340] width 13 height 13
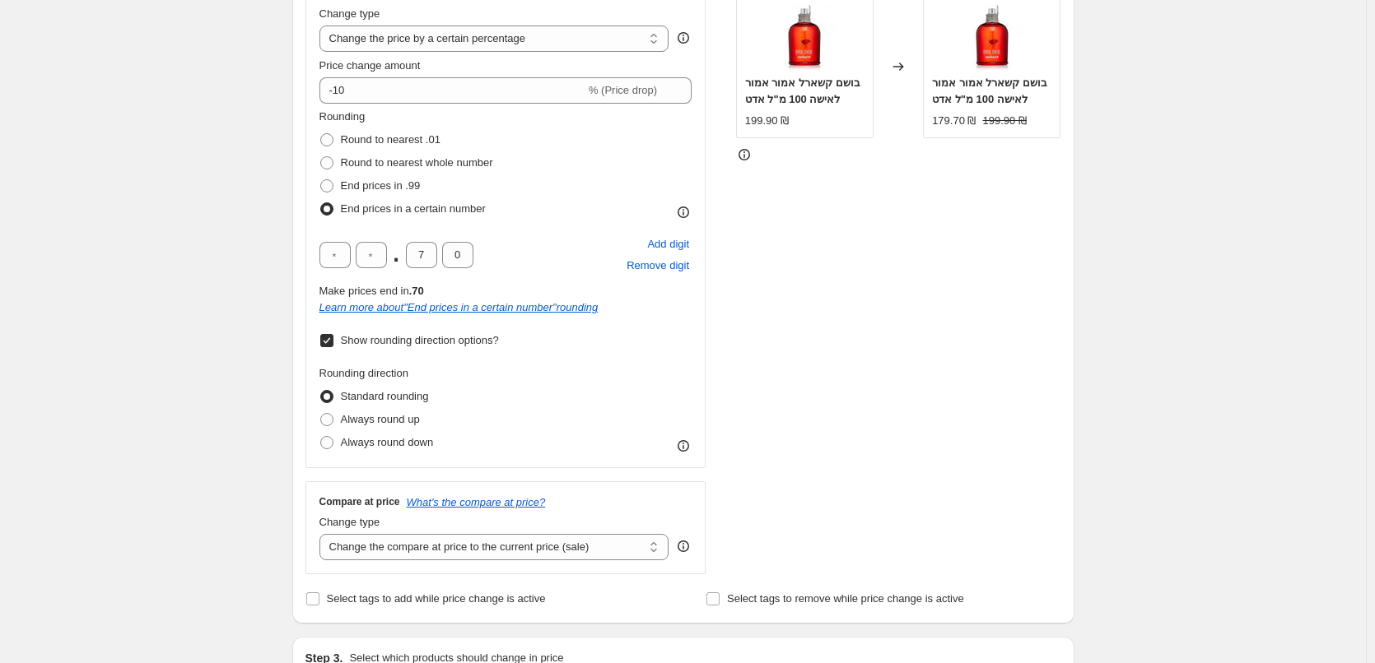
click at [480, 337] on span "Show rounding direction options?" at bounding box center [420, 340] width 158 height 12
click at [333, 337] on input "Show rounding direction options?" at bounding box center [326, 340] width 13 height 13
checkbox input "false"
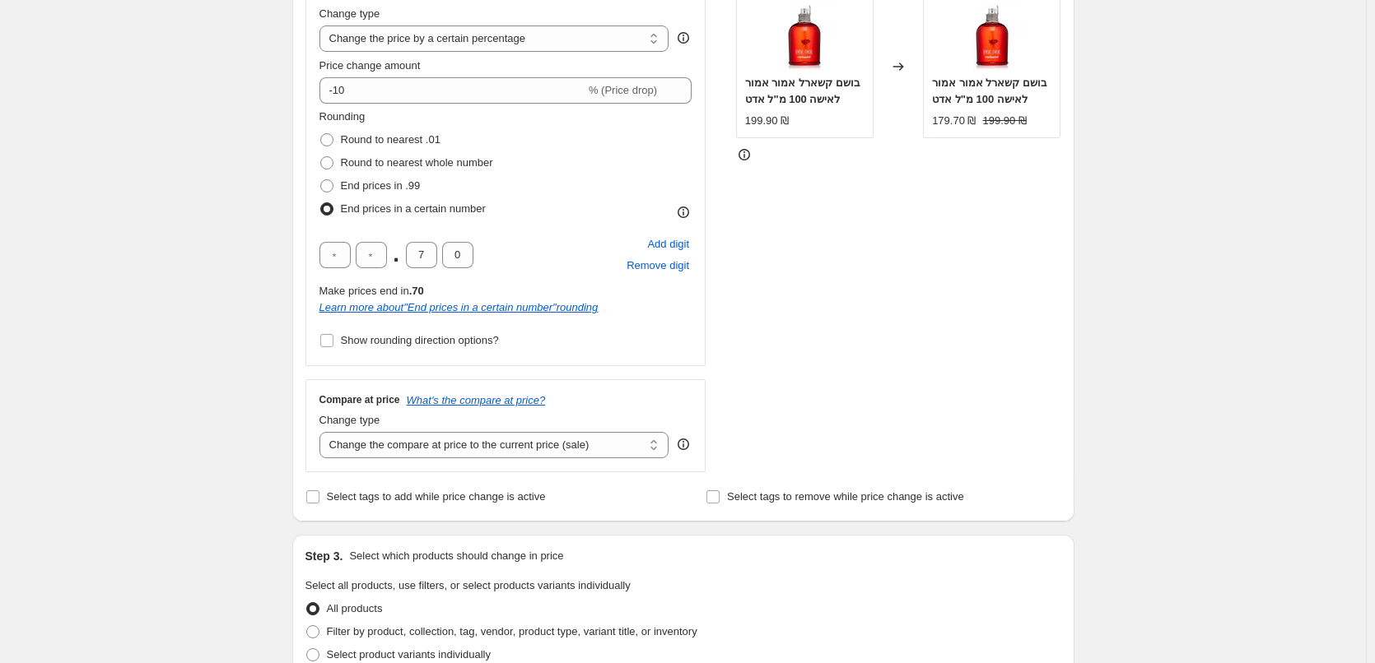
scroll to position [494, 0]
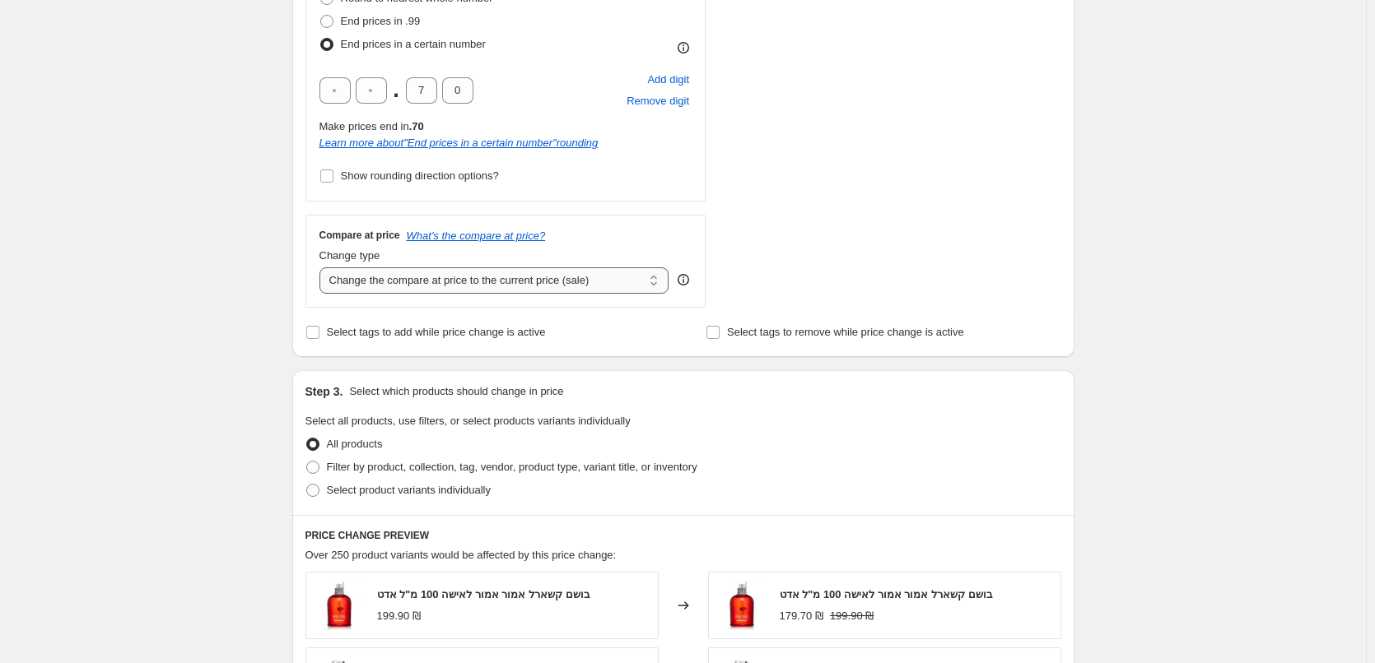
click at [598, 291] on select "Change the compare at price to the current price (sale) Change the compare at p…" at bounding box center [494, 281] width 350 height 26
click at [600, 291] on select "Change the compare at price to the current price (sale) Change the compare at p…" at bounding box center [494, 281] width 350 height 26
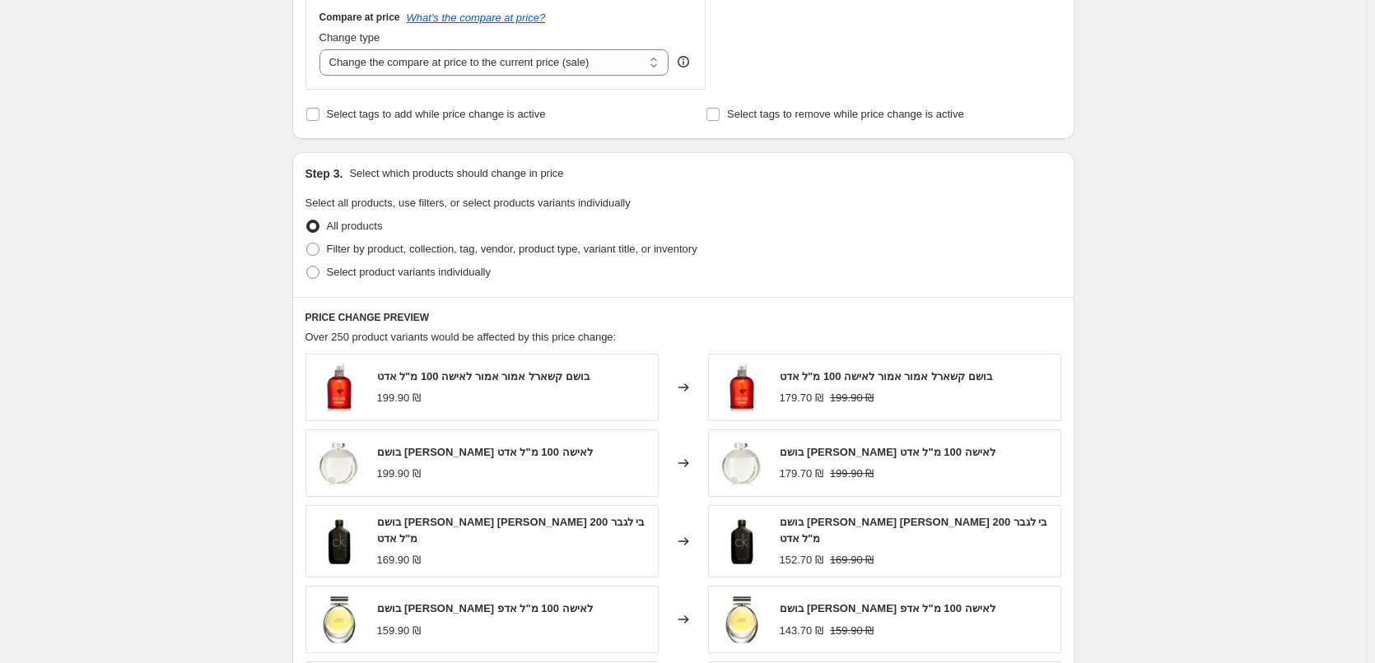
scroll to position [741, 0]
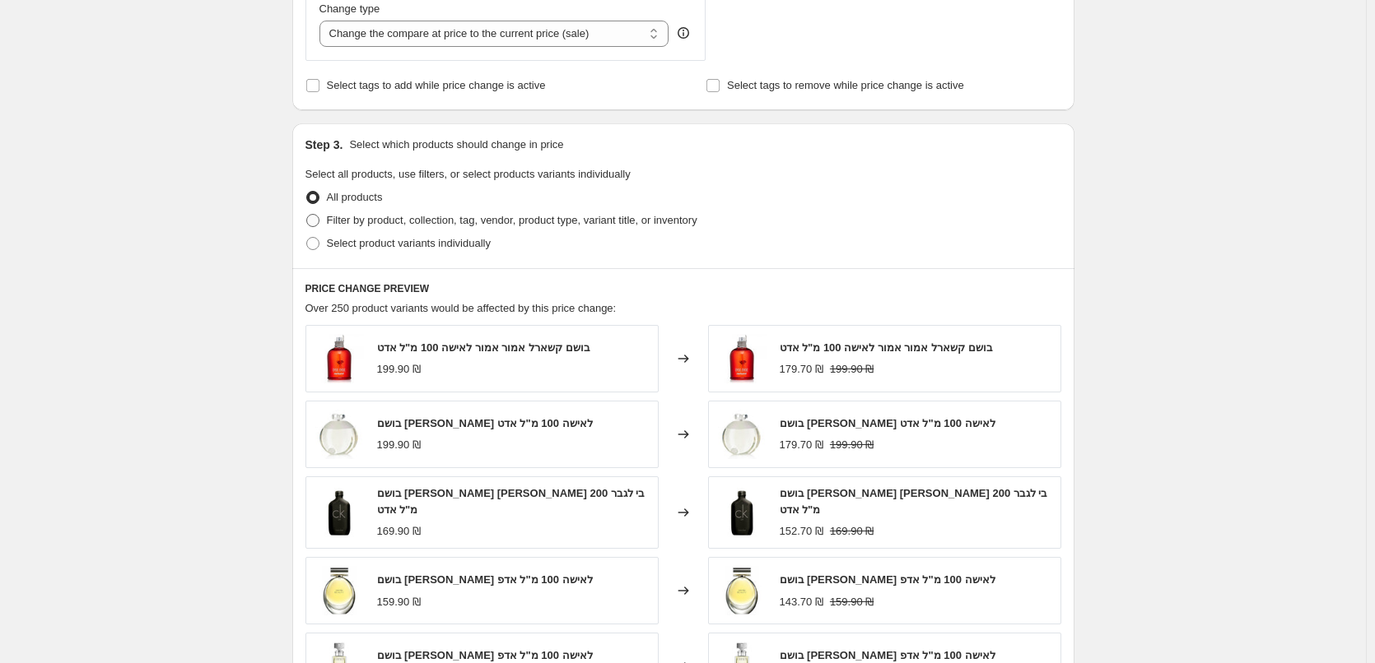
click at [380, 221] on span "Filter by product, collection, tag, vendor, product type, variant title, or inv…" at bounding box center [512, 220] width 370 height 12
click at [307, 215] on input "Filter by product, collection, tag, vendor, product type, variant title, or inv…" at bounding box center [306, 214] width 1 height 1
radio input "true"
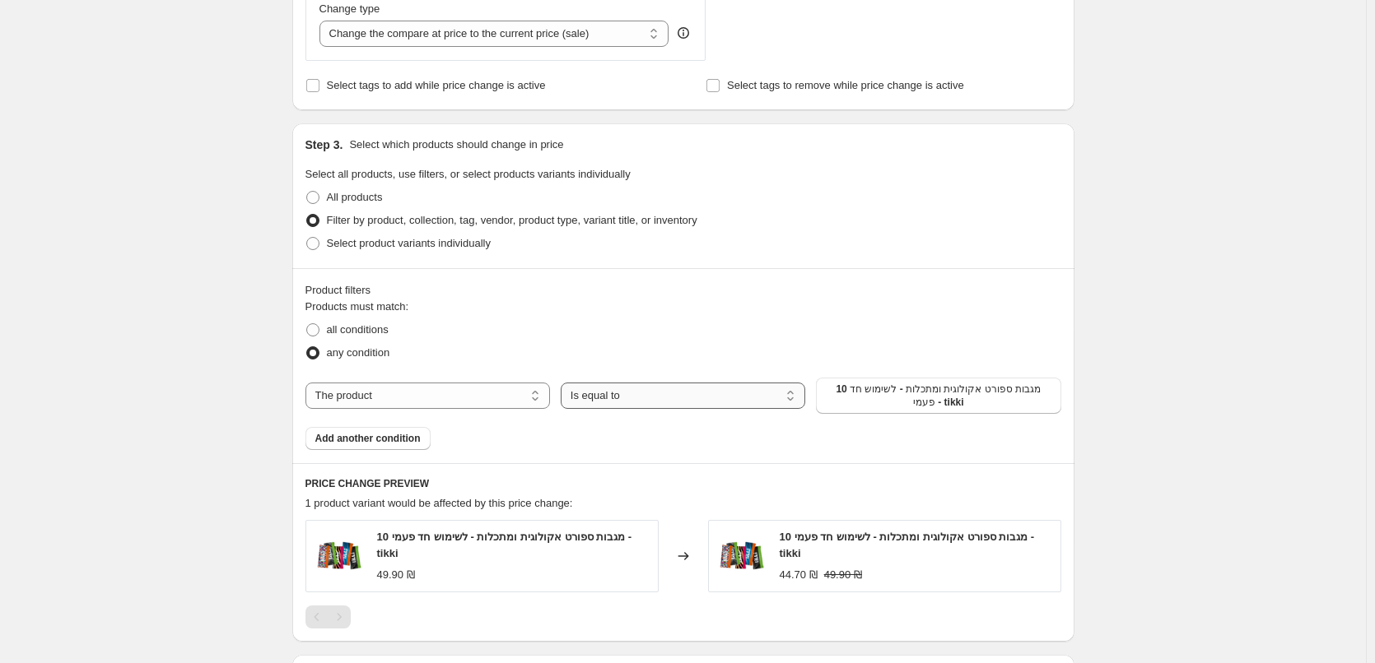
click at [677, 400] on select "Is equal to Is not equal to" at bounding box center [683, 396] width 244 height 26
drag, startPoint x: 407, startPoint y: 400, endPoint x: 392, endPoint y: 408, distance: 17.7
click at [407, 400] on select "The product The product's collection The product's tag The product's vendor The…" at bounding box center [427, 396] width 244 height 26
click at [601, 402] on select "Is equal to Is not equal to" at bounding box center [683, 396] width 244 height 26
click at [624, 401] on select "Is equal to Is not equal to" at bounding box center [683, 396] width 244 height 26
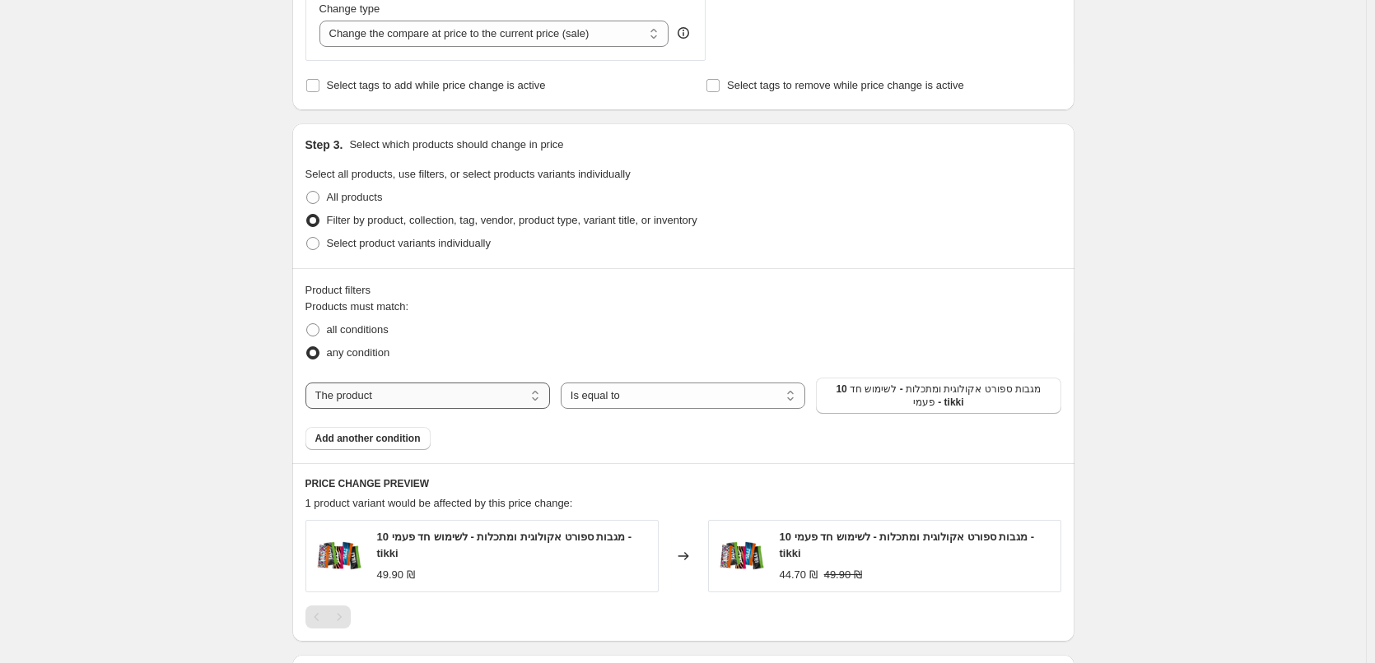
click at [374, 394] on select "The product The product's collection The product's tag The product's vendor The…" at bounding box center [427, 396] width 244 height 26
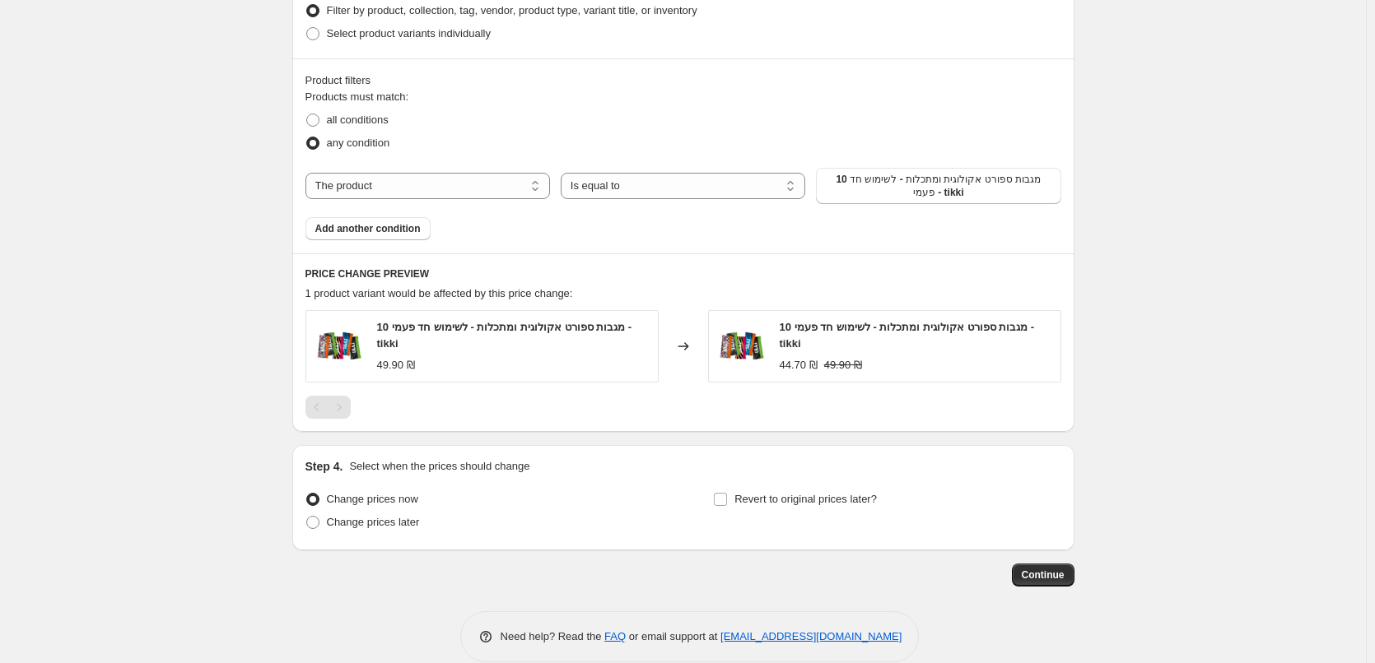
scroll to position [975, 0]
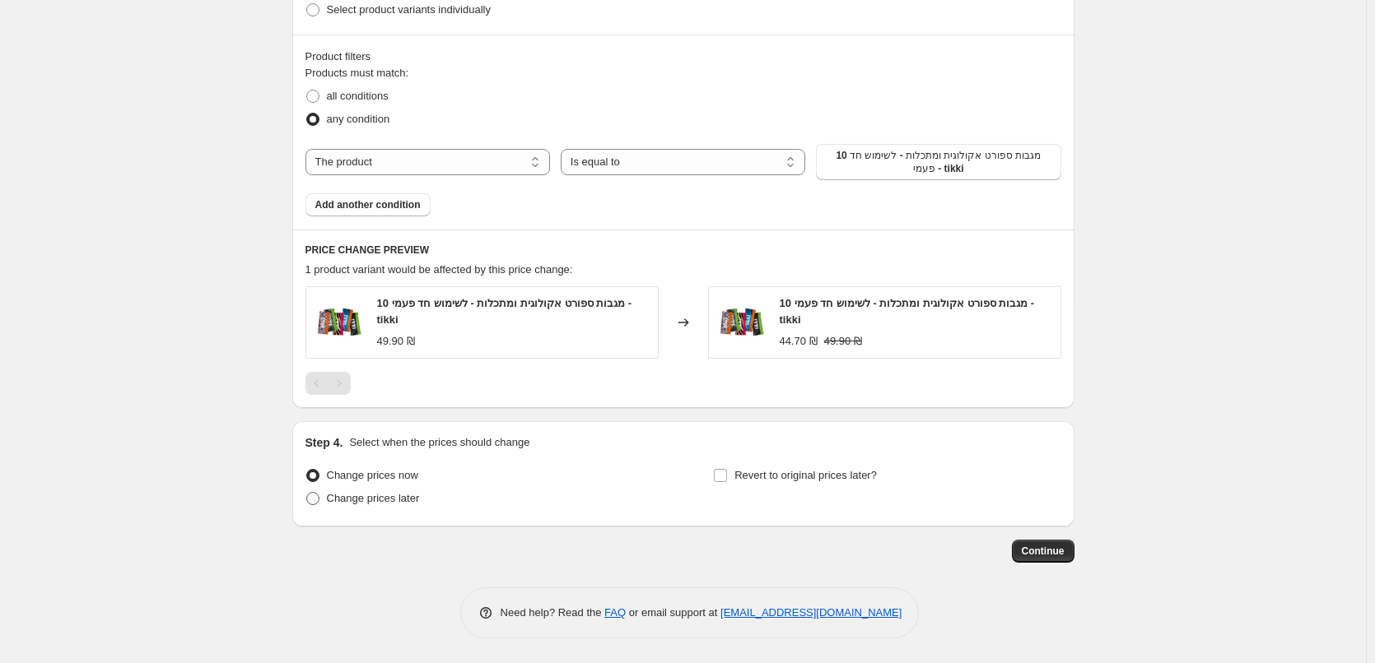
click at [369, 504] on span "Change prices later" at bounding box center [373, 498] width 93 height 12
click at [307, 493] on input "Change prices later" at bounding box center [306, 492] width 1 height 1
radio input "true"
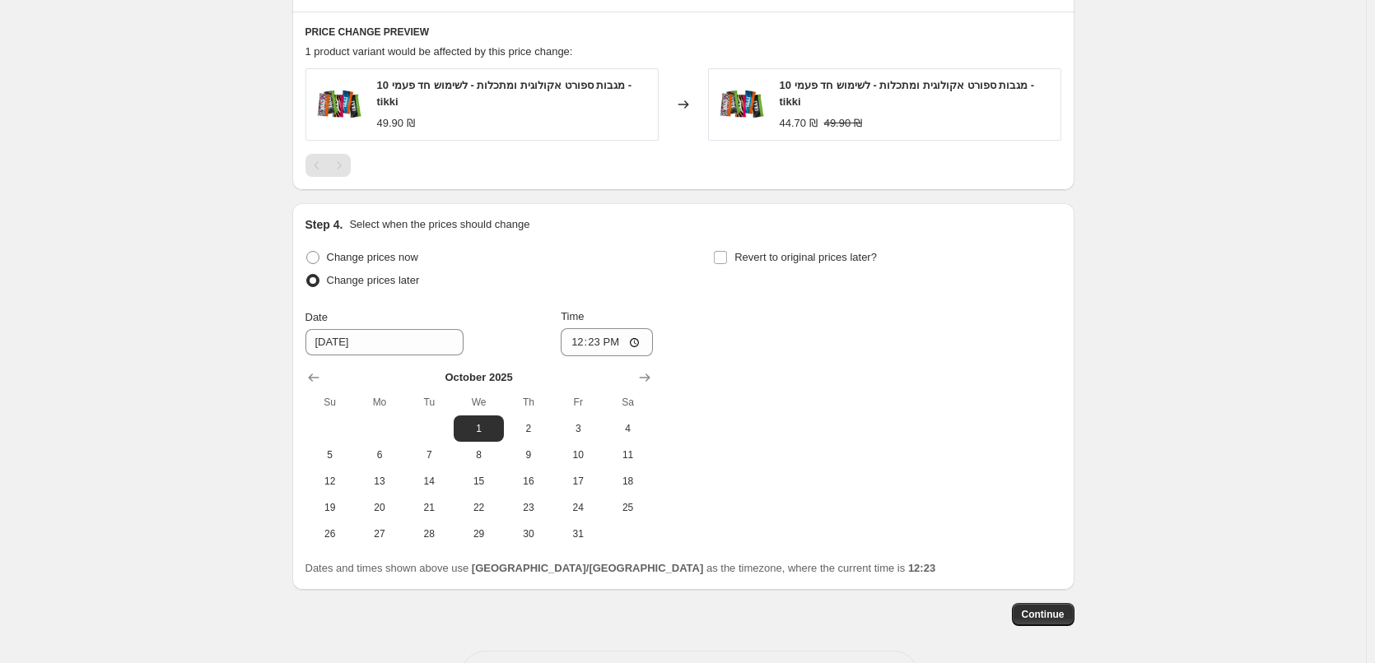
scroll to position [1257, 0]
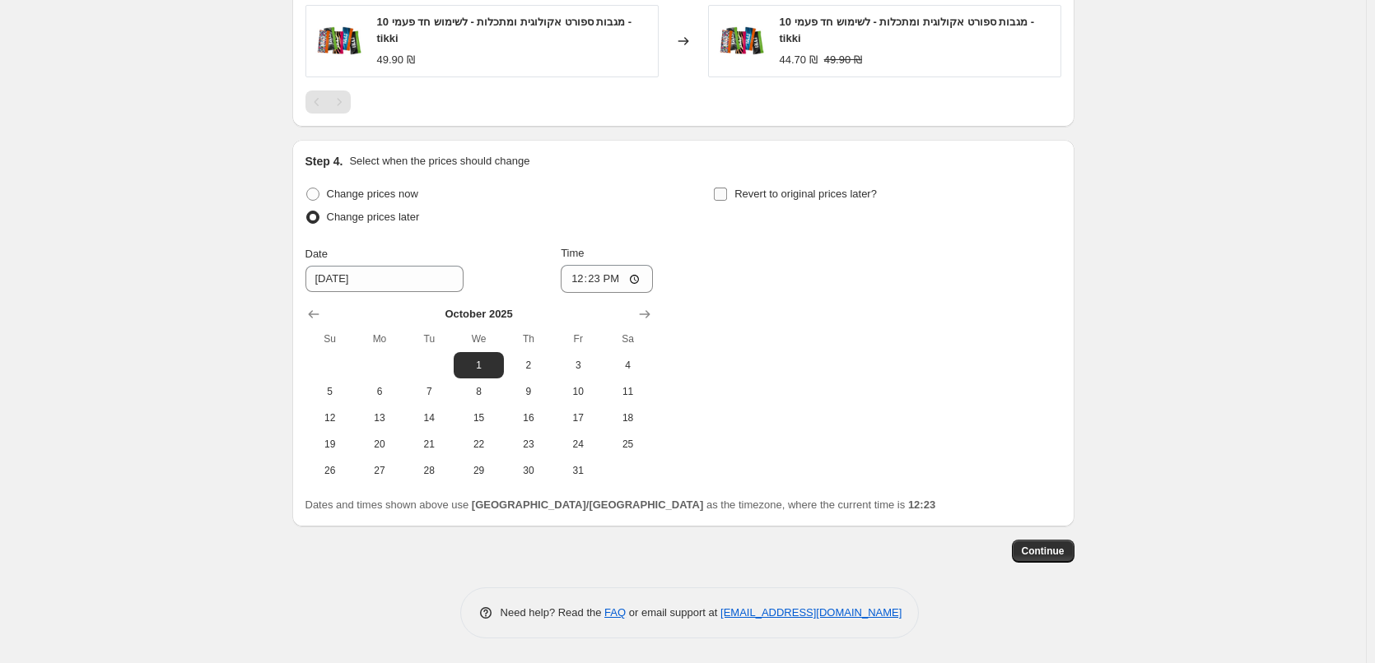
click at [724, 190] on input "Revert to original prices later?" at bounding box center [720, 194] width 13 height 13
checkbox input "true"
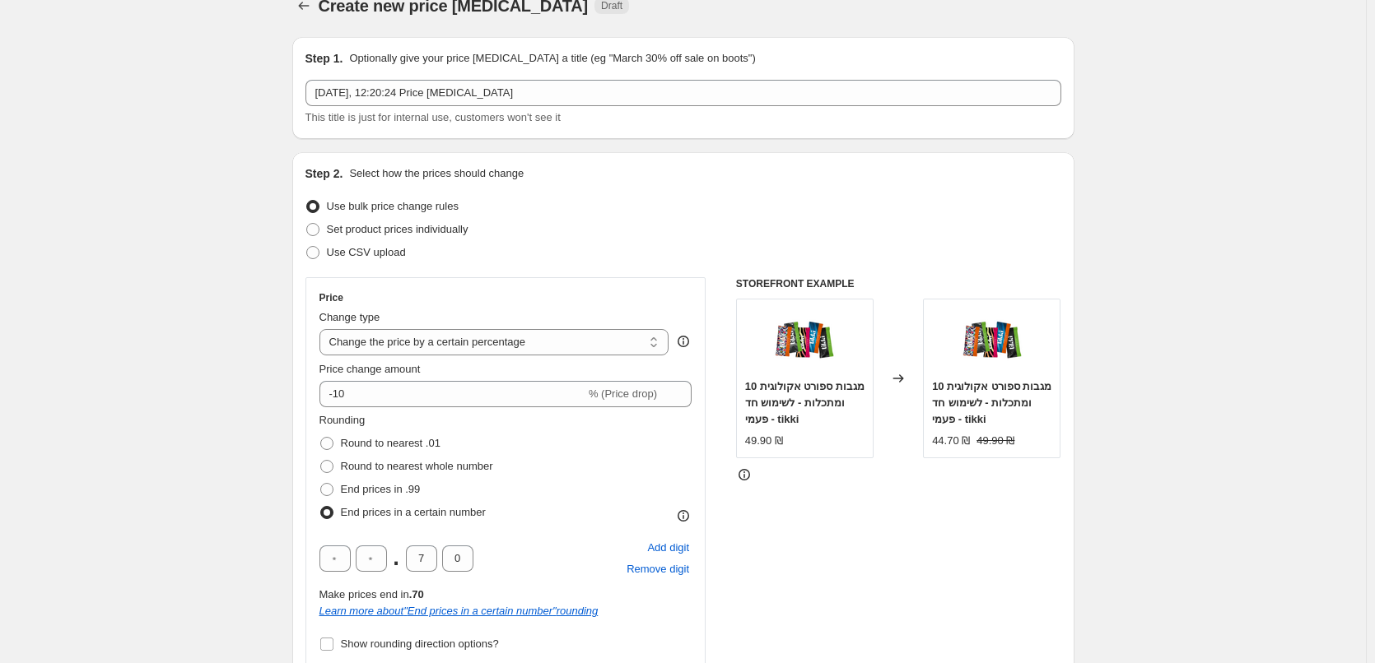
scroll to position [0, 0]
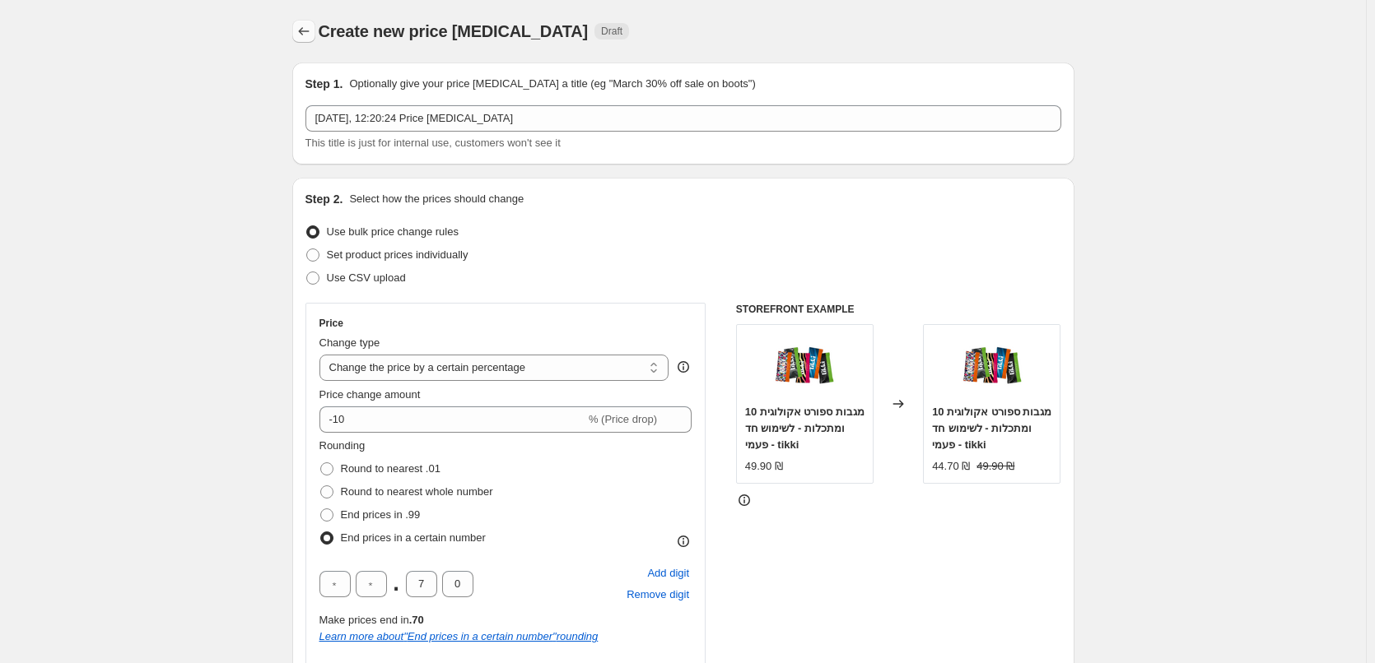
click at [307, 27] on icon "Price change jobs" at bounding box center [303, 31] width 16 height 16
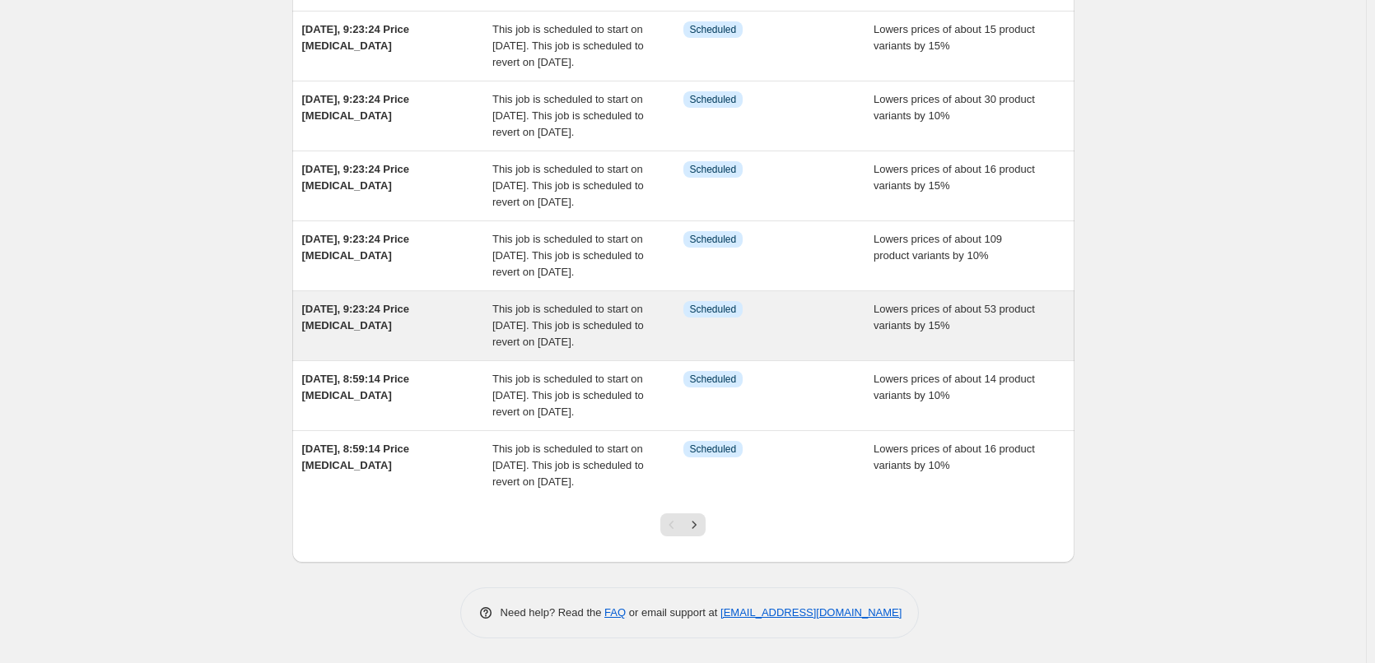
scroll to position [514, 0]
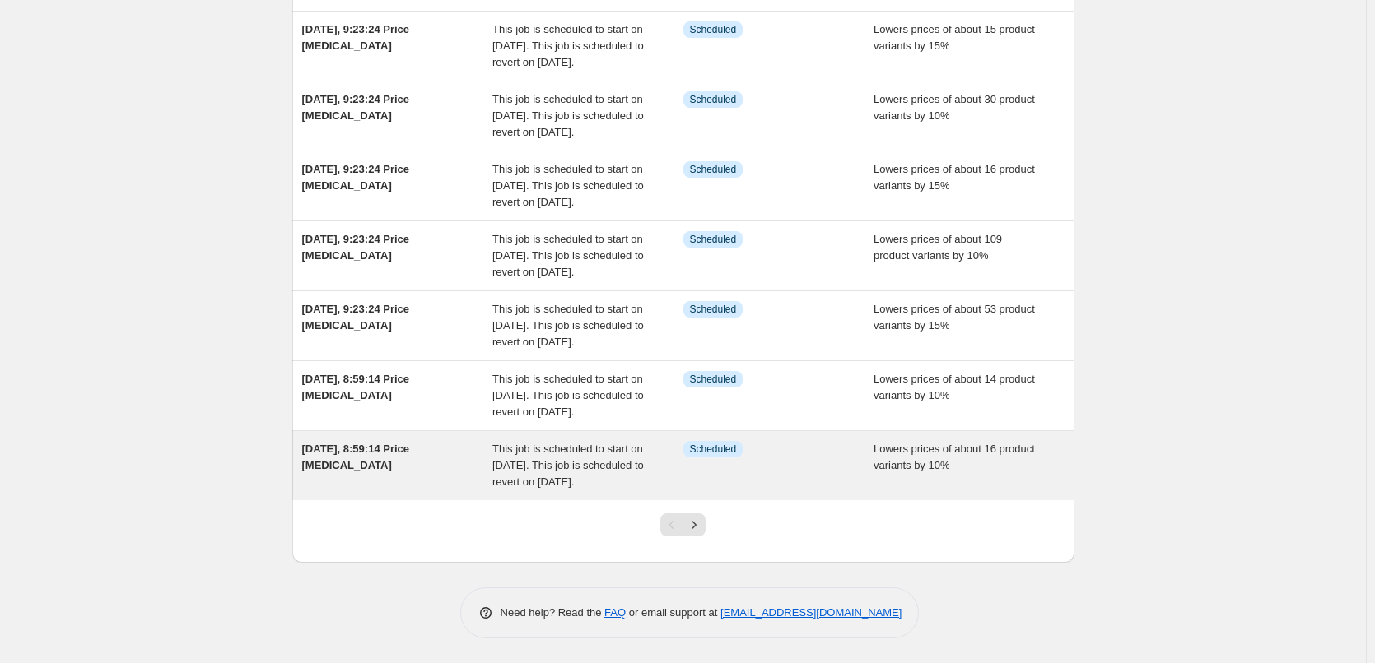
click at [394, 443] on span "[DATE], 8:59:14 Price [MEDICAL_DATA]" at bounding box center [356, 457] width 108 height 29
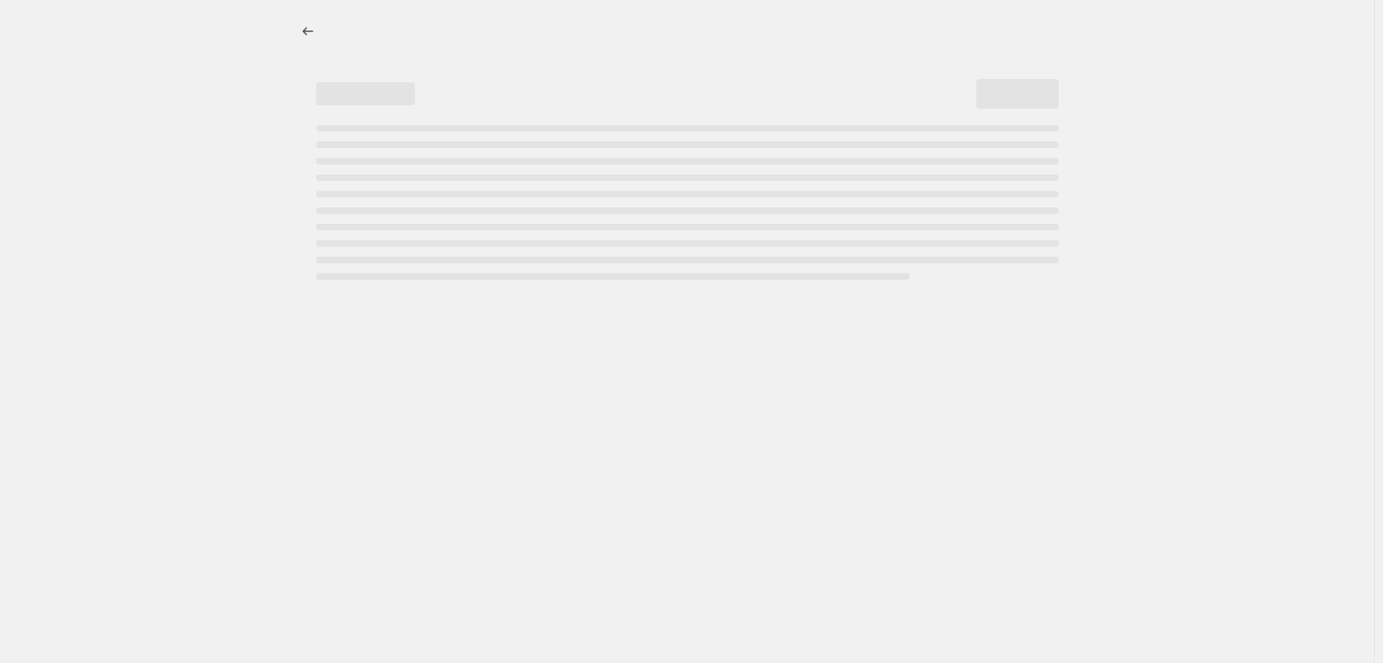
select select "percentage"
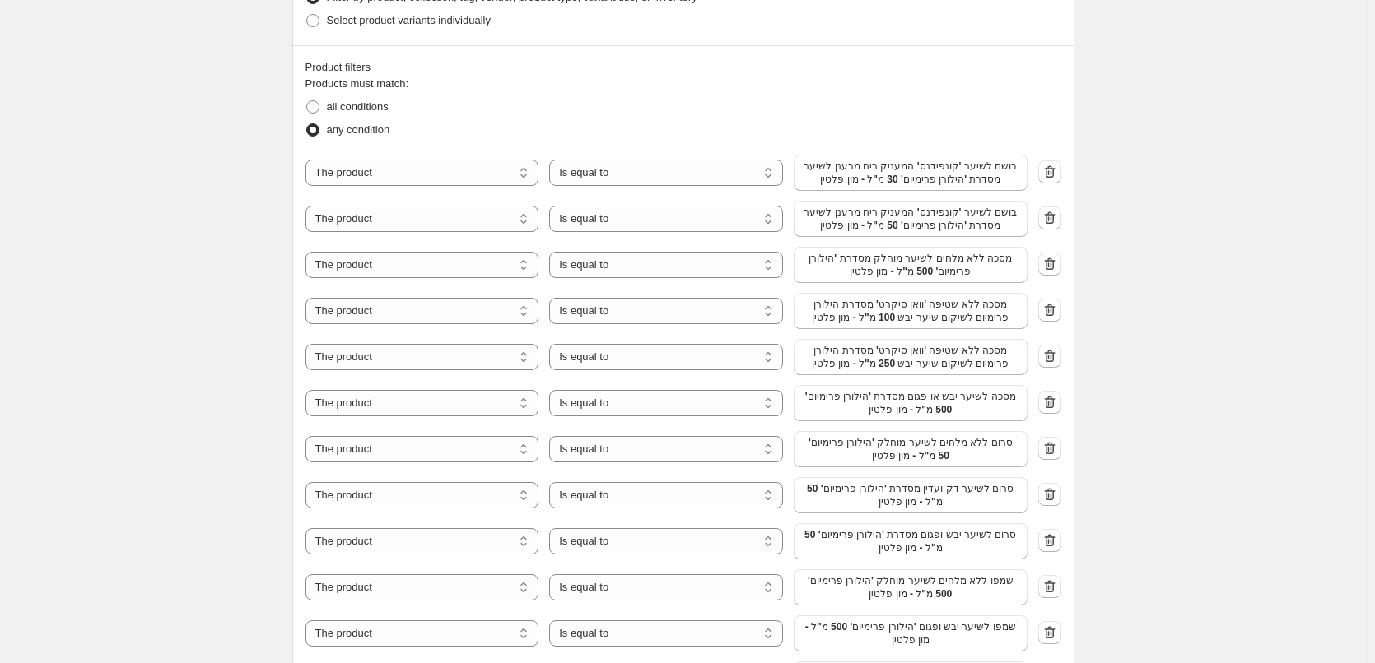
scroll to position [1082, 0]
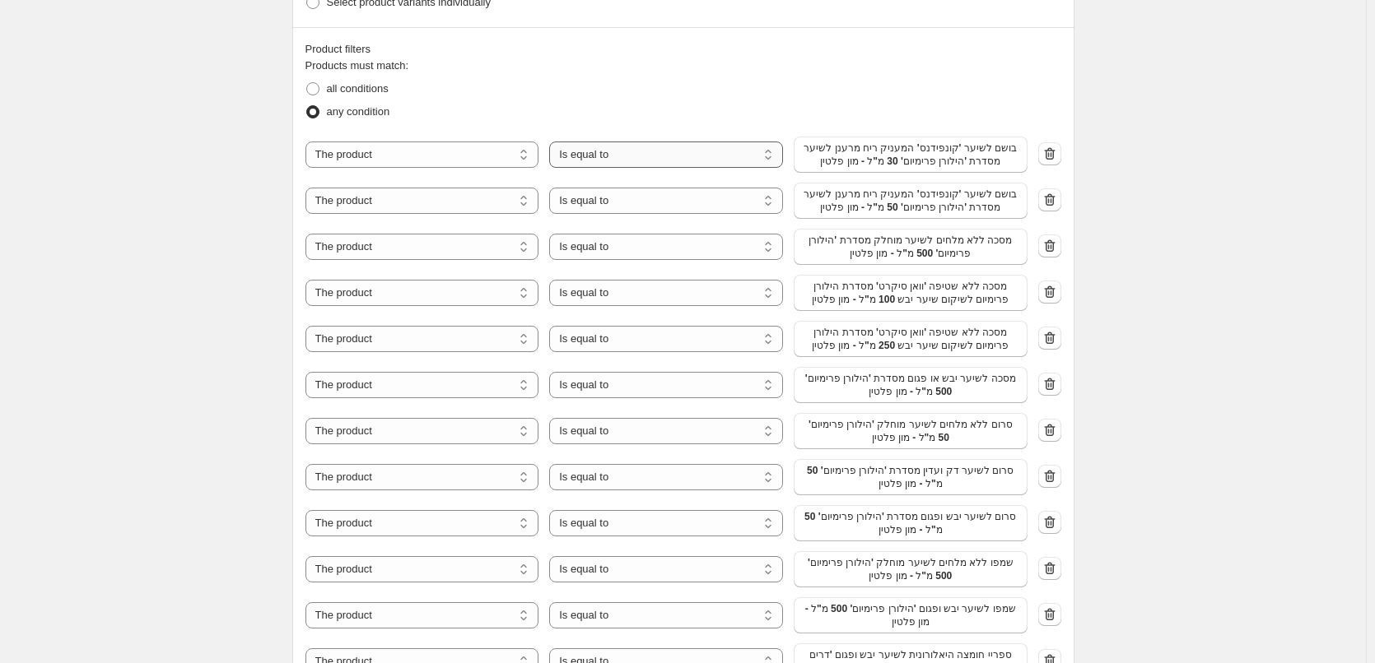
click at [603, 156] on select "Is equal to Is not equal to" at bounding box center [666, 155] width 234 height 26
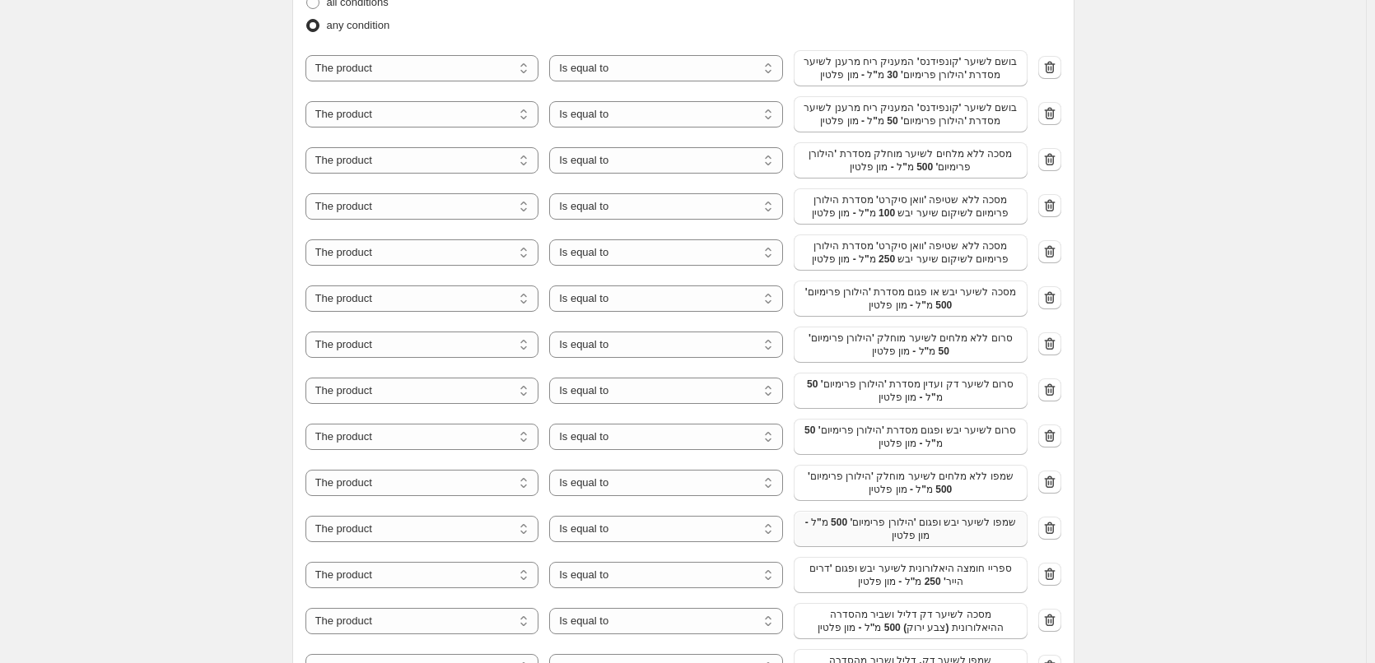
scroll to position [835, 0]
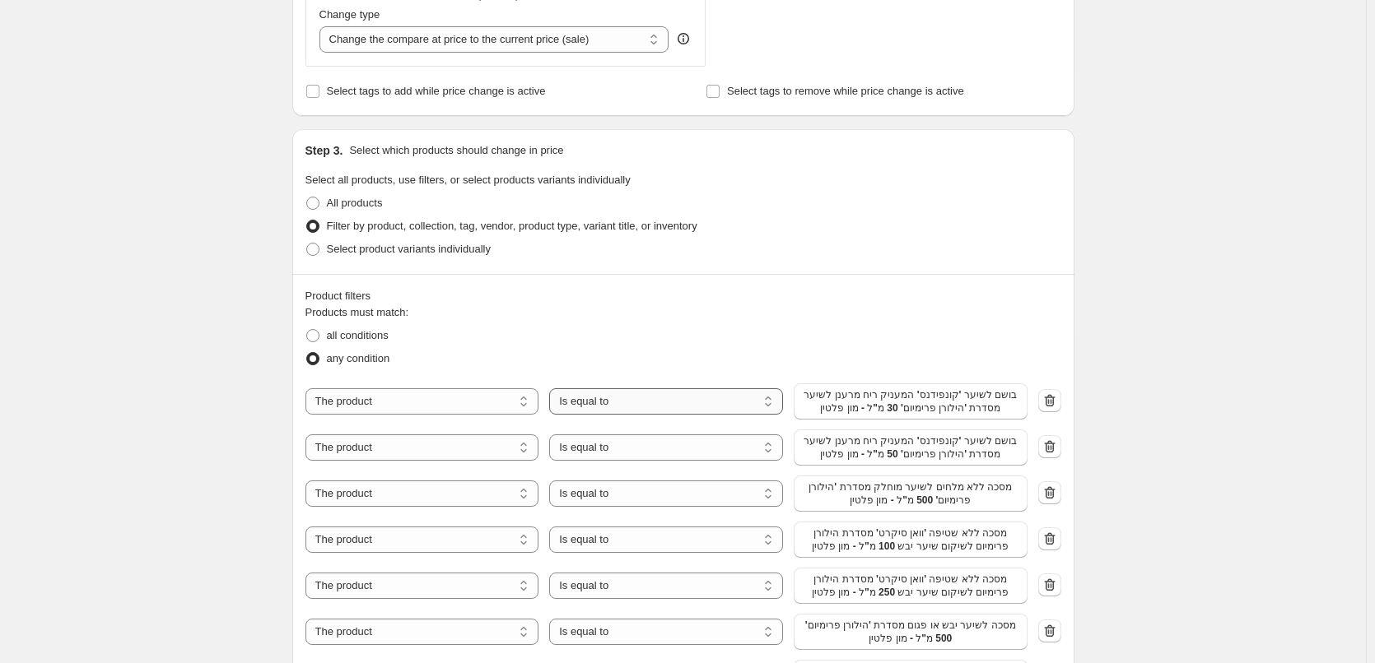
click at [619, 402] on select "Is equal to Is not equal to" at bounding box center [666, 401] width 234 height 26
click at [599, 411] on select "Is equal to Is not equal to" at bounding box center [666, 401] width 234 height 26
click at [283, 74] on div "Prices will begin changing on [DATE] 8:15. Prices will begin reverting on [DATE…" at bounding box center [676, 670] width 795 height 2912
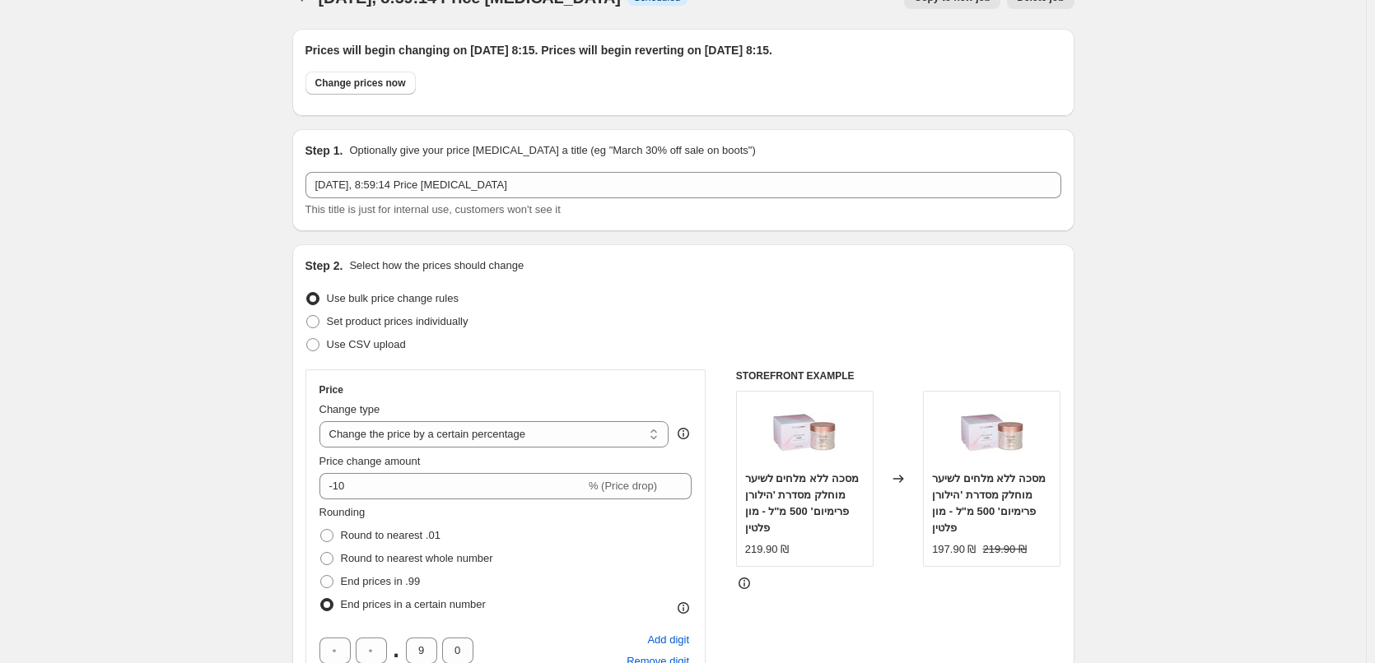
scroll to position [0, 0]
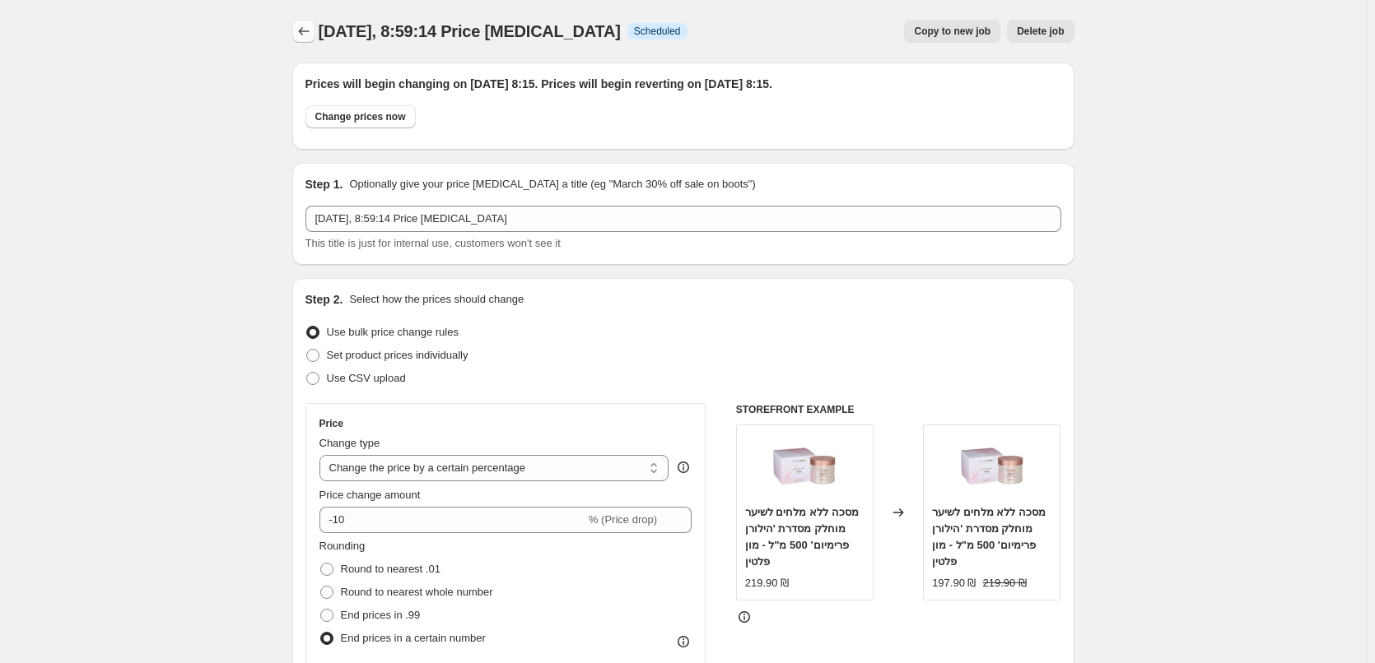
click at [312, 37] on icon "Price change jobs" at bounding box center [303, 31] width 16 height 16
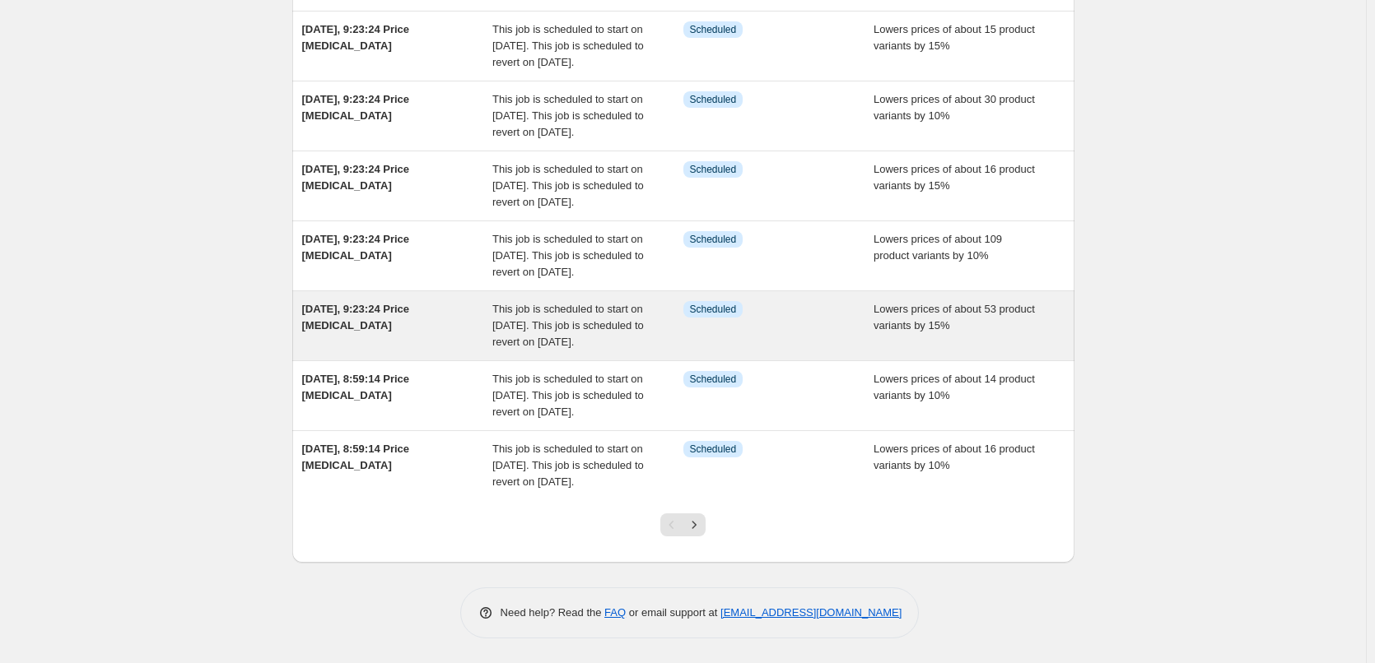
scroll to position [514, 0]
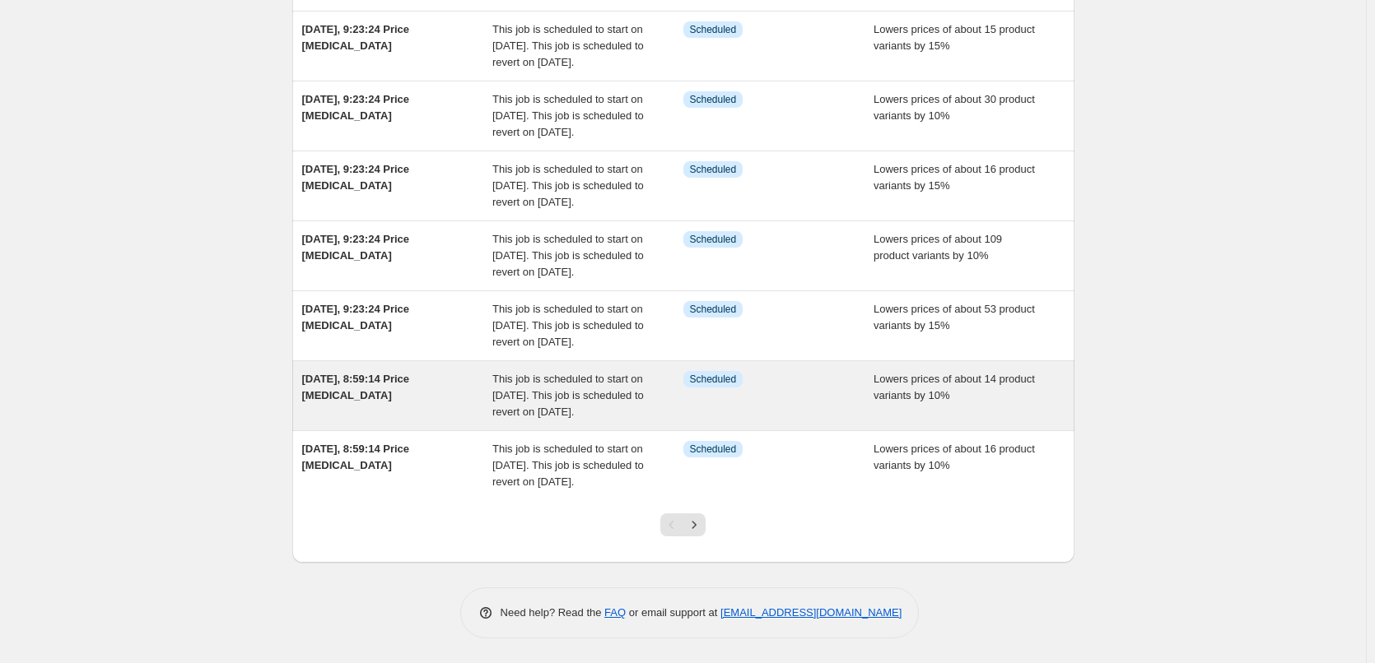
click at [410, 373] on span "[DATE], 8:59:14 Price [MEDICAL_DATA]" at bounding box center [356, 387] width 108 height 29
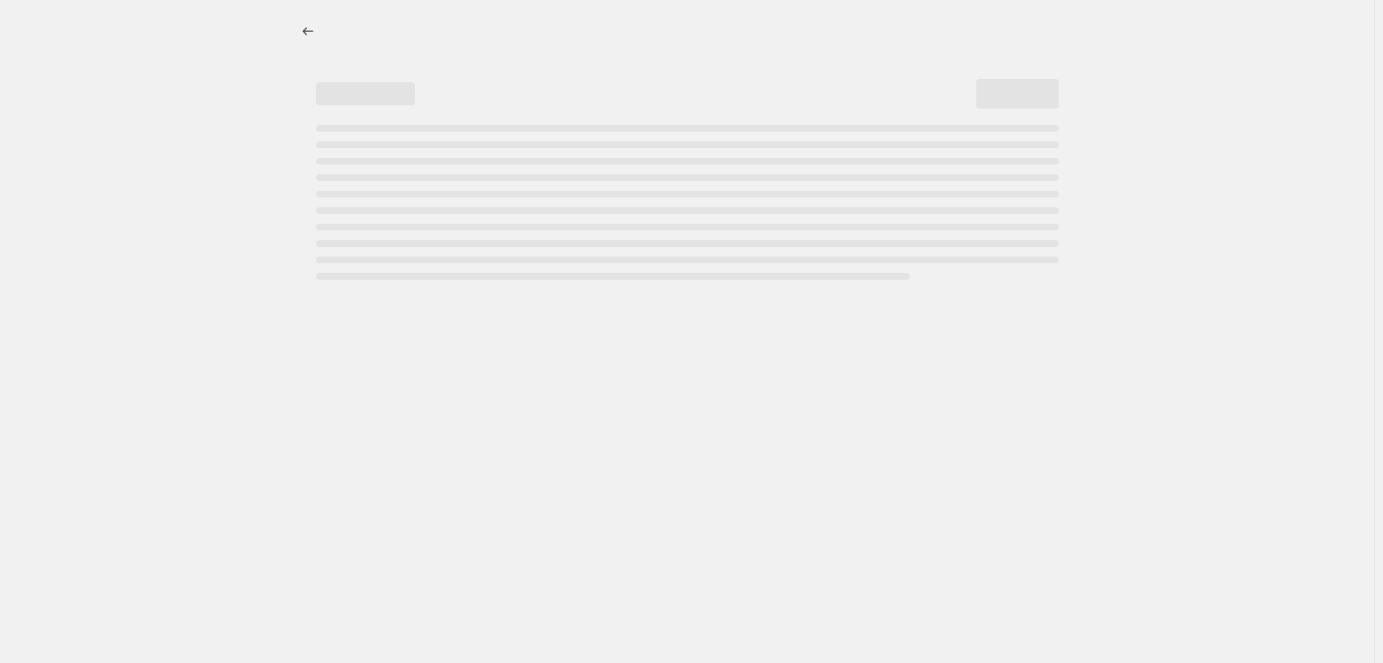
select select "percentage"
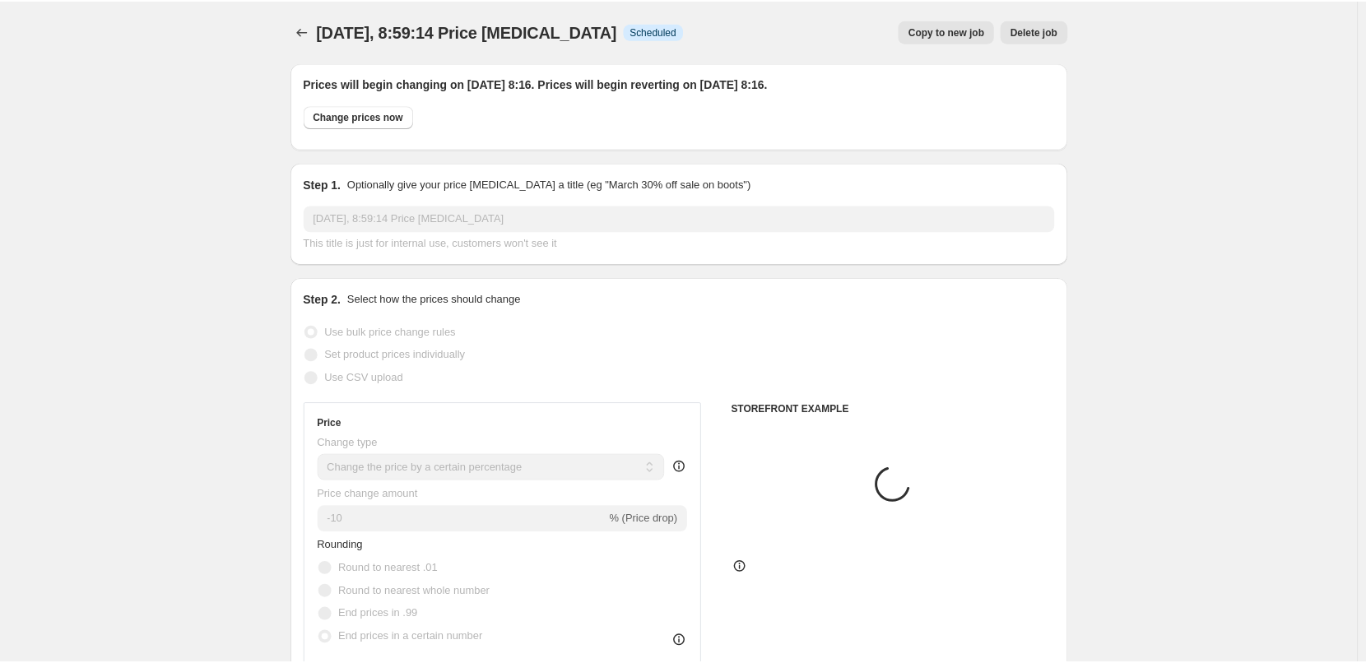
scroll to position [82, 0]
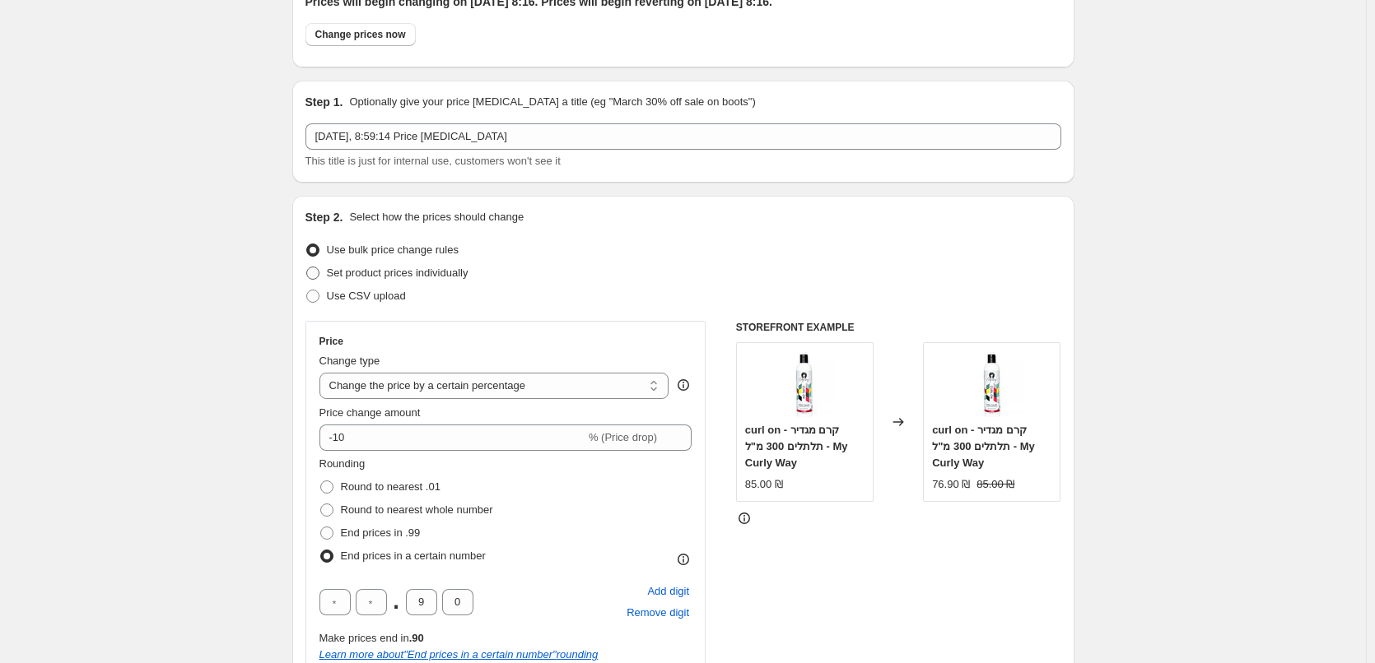
click at [407, 274] on span "Set product prices individually" at bounding box center [398, 273] width 142 height 12
click at [307, 268] on input "Set product prices individually" at bounding box center [306, 267] width 1 height 1
radio input "true"
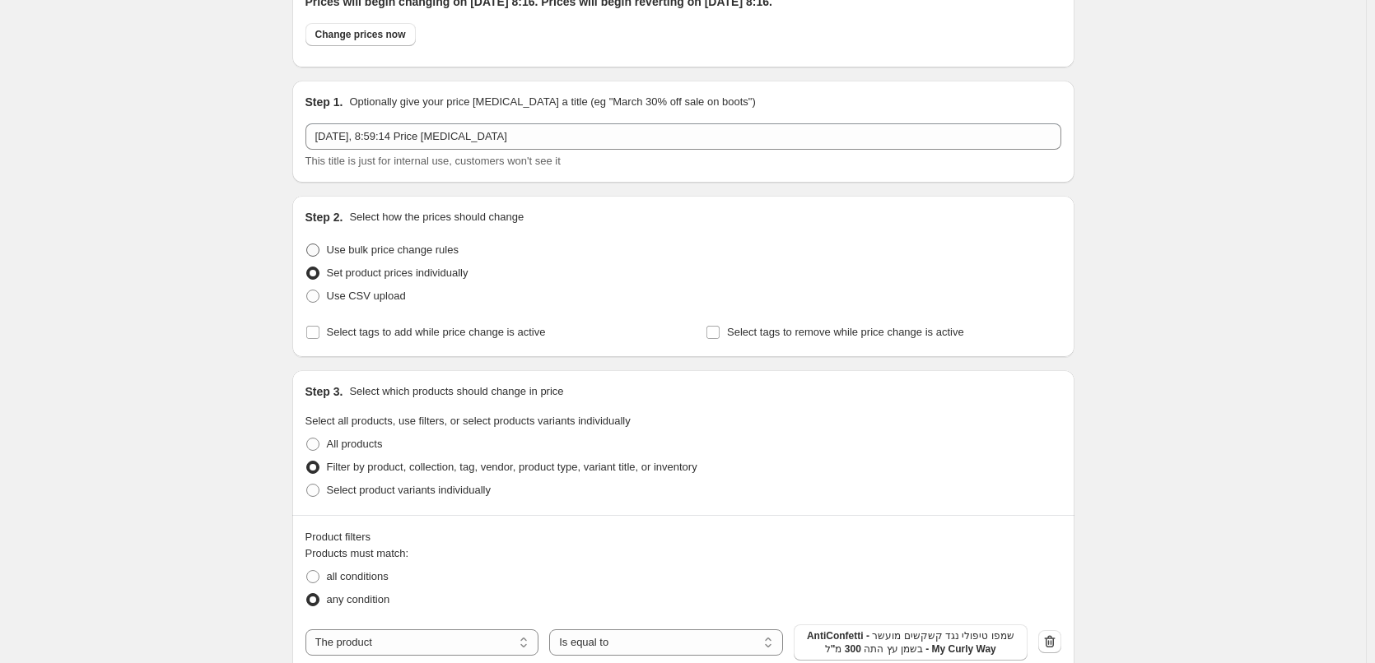
click at [361, 259] on label "Use bulk price change rules" at bounding box center [381, 250] width 153 height 23
click at [307, 244] on input "Use bulk price change rules" at bounding box center [306, 244] width 1 height 1
radio input "true"
select select "percentage"
